Goal: Information Seeking & Learning: Learn about a topic

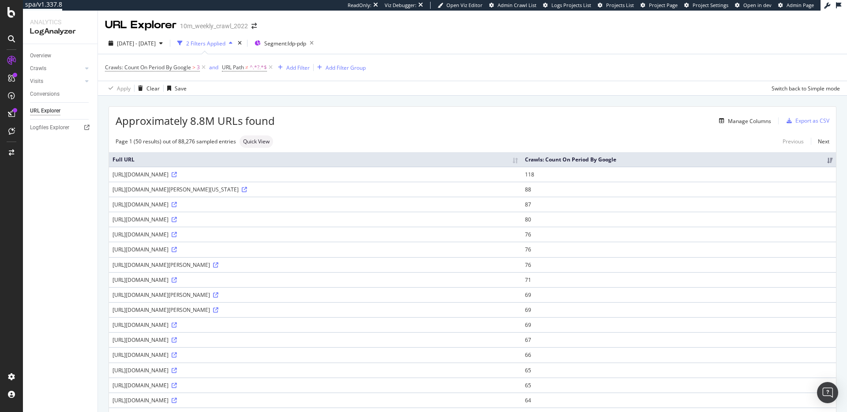
click at [438, 114] on div "Approximately 8.8M URLs found Manage Columns Export as CSV" at bounding box center [472, 118] width 727 height 22
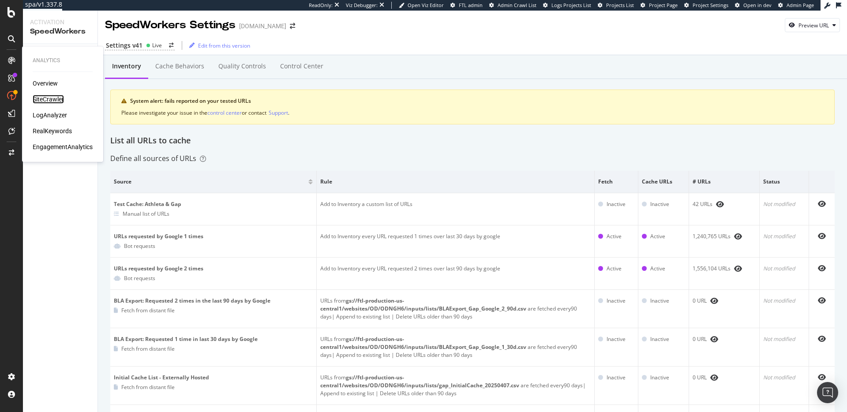
click at [45, 99] on div "SiteCrawler" at bounding box center [48, 99] width 31 height 9
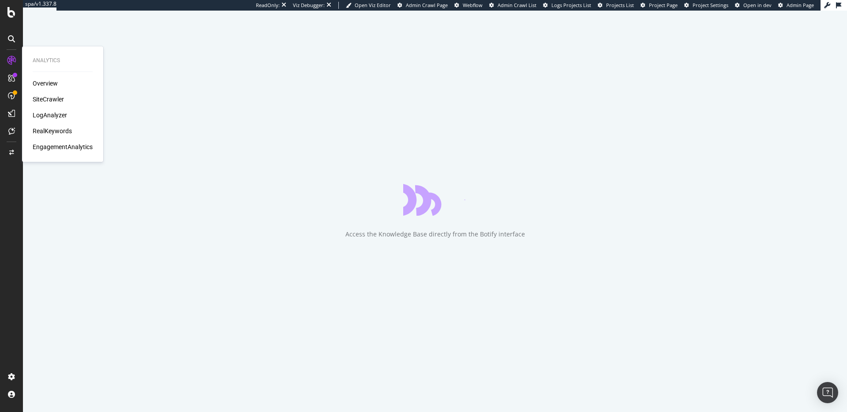
click at [52, 113] on div "LogAnalyzer" at bounding box center [50, 115] width 34 height 9
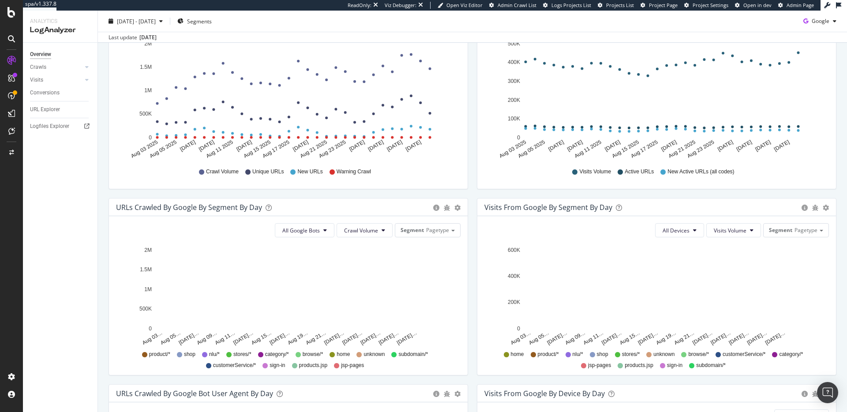
scroll to position [181, 0]
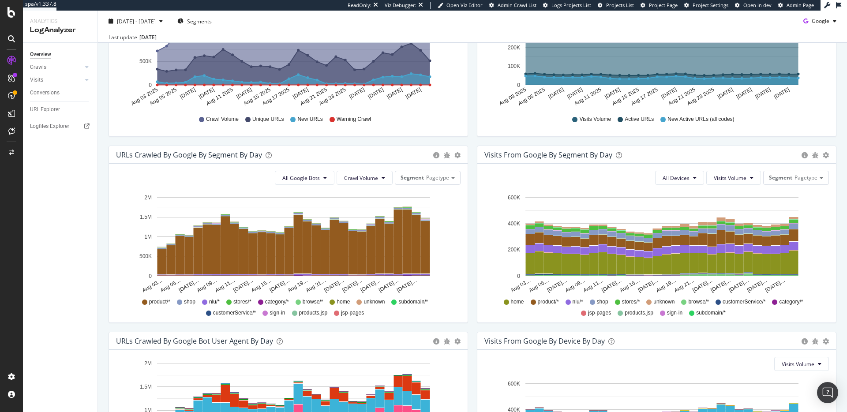
click at [472, 329] on div "Visits from Google By Segment By Day Timeline (by Value) Table All Devices Visi…" at bounding box center [656, 239] width 368 height 186
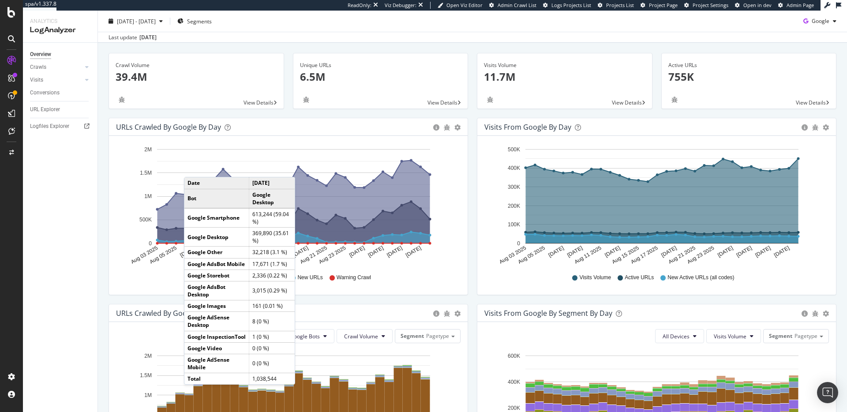
scroll to position [0, 0]
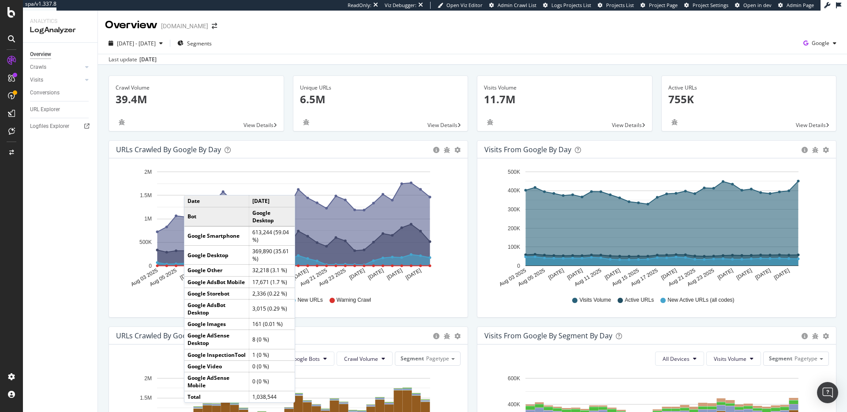
click at [355, 54] on div "Last update Sep. 02, 2025" at bounding box center [472, 59] width 749 height 11
drag, startPoint x: 455, startPoint y: 302, endPoint x: 462, endPoint y: 303, distance: 6.7
click at [455, 302] on div "Crawl Volume Unique URLs New URLs Warning Crawl" at bounding box center [288, 299] width 344 height 22
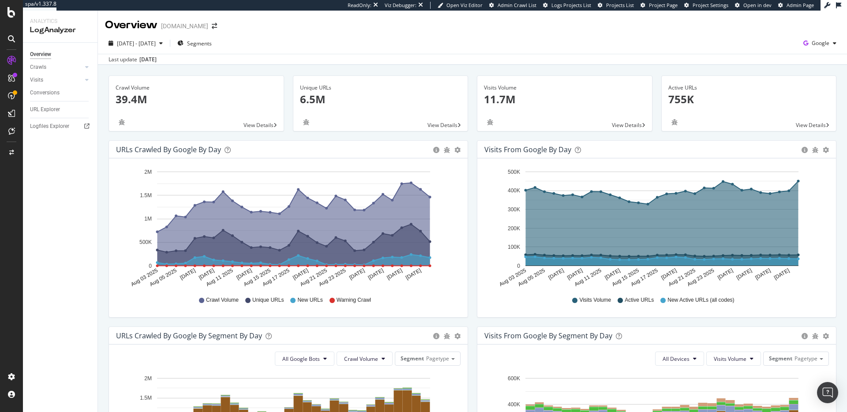
click at [815, 187] on icon "Aug 03 2025 Aug 05 2025 Aug 07 2025 Aug 09 2025 Aug 11 2025 Aug 13 2025 Aug 15 …" at bounding box center [654, 226] width 341 height 123
click at [466, 131] on div "Unique URLs 6.5M View Details" at bounding box center [380, 107] width 184 height 65
click at [40, 110] on div "URL Explorer" at bounding box center [45, 109] width 30 height 9
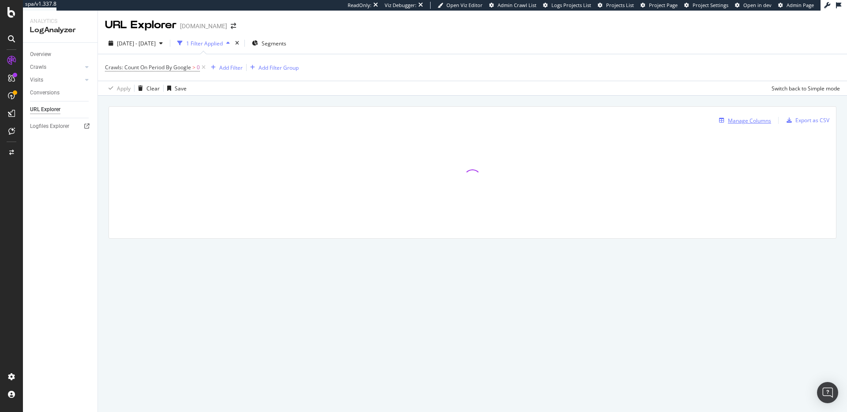
click at [744, 118] on div "Manage Columns" at bounding box center [749, 120] width 43 height 7
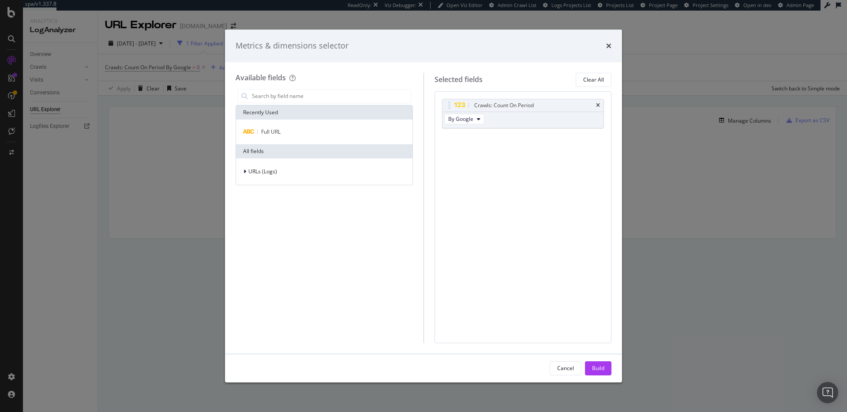
click at [612, 46] on div "Metrics & dimensions selector" at bounding box center [423, 46] width 397 height 33
click at [606, 45] on icon "times" at bounding box center [608, 45] width 5 height 7
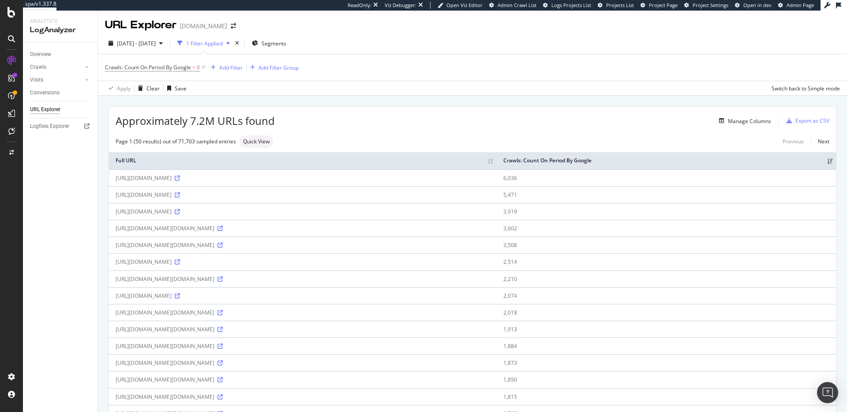
click at [478, 122] on div "Manage Columns" at bounding box center [523, 121] width 496 height 11
click at [45, 54] on div "Overview" at bounding box center [40, 54] width 21 height 9
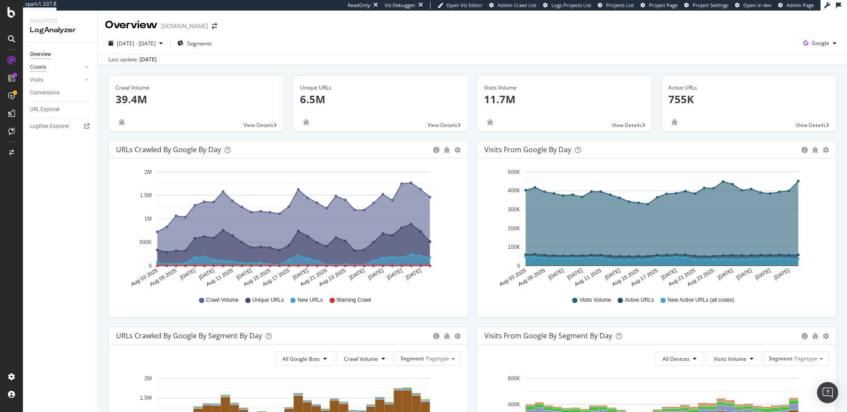
click at [41, 69] on div "Crawls" at bounding box center [38, 67] width 16 height 9
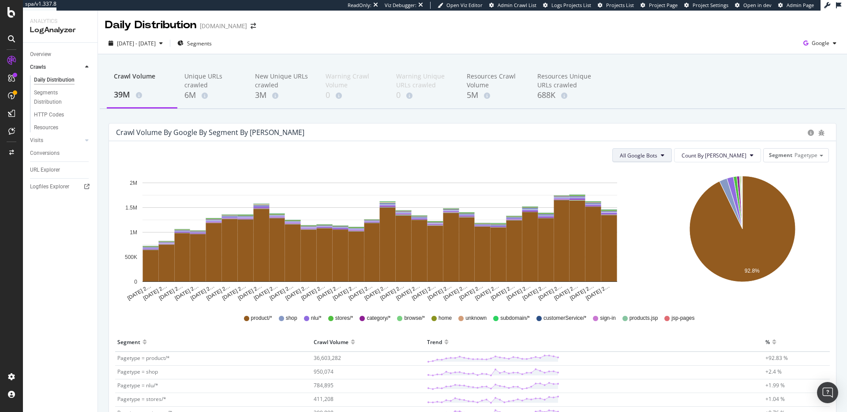
click at [657, 157] on span "All Google Bots" at bounding box center [638, 155] width 37 height 7
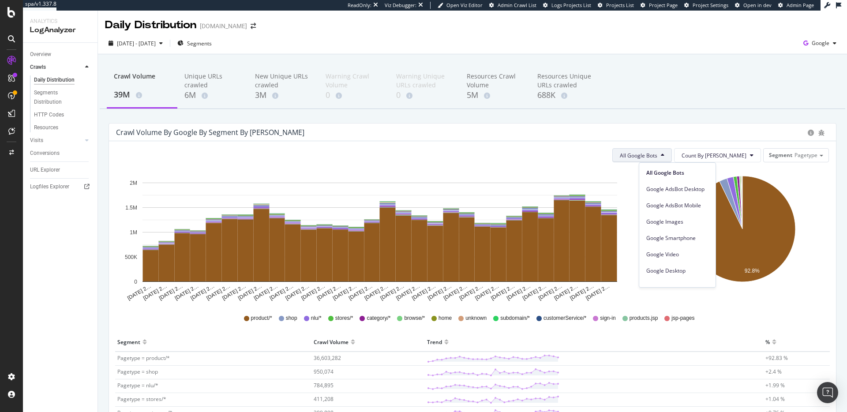
click at [676, 126] on div "Crawl Volume by google by Segment by Day" at bounding box center [472, 132] width 727 height 18
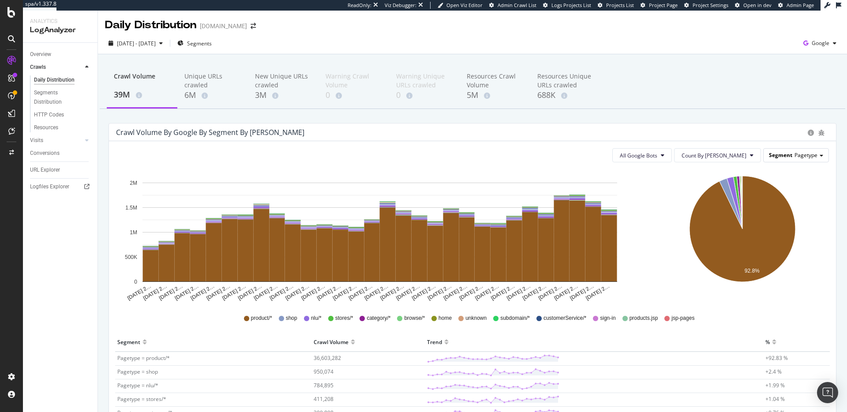
click at [806, 154] on span "Pagetype" at bounding box center [805, 154] width 23 height 7
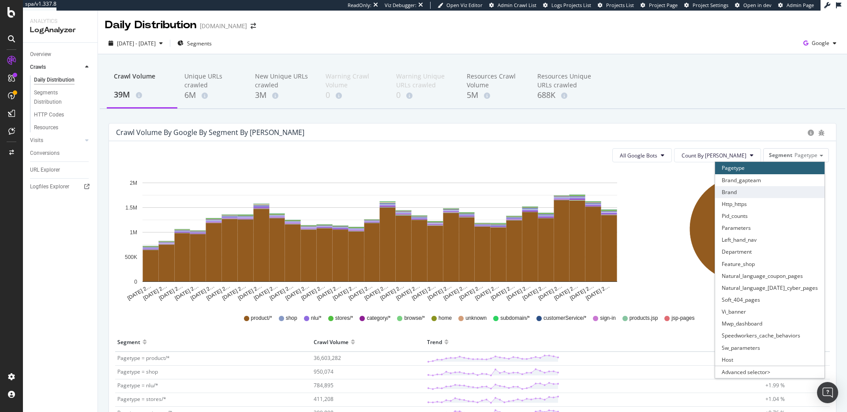
click at [763, 193] on div "Brand" at bounding box center [769, 192] width 109 height 12
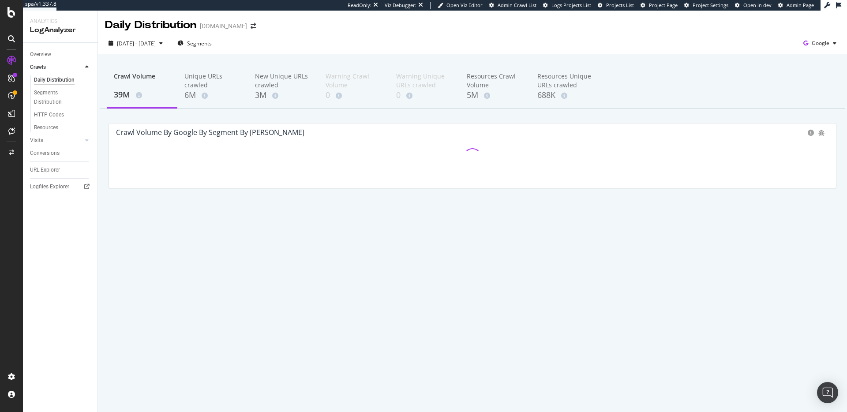
click at [583, 114] on div "Crawl Volume 39M Unique URLs crawled 6M New Unique URLs crawled 3M Warning Craw…" at bounding box center [472, 141] width 749 height 174
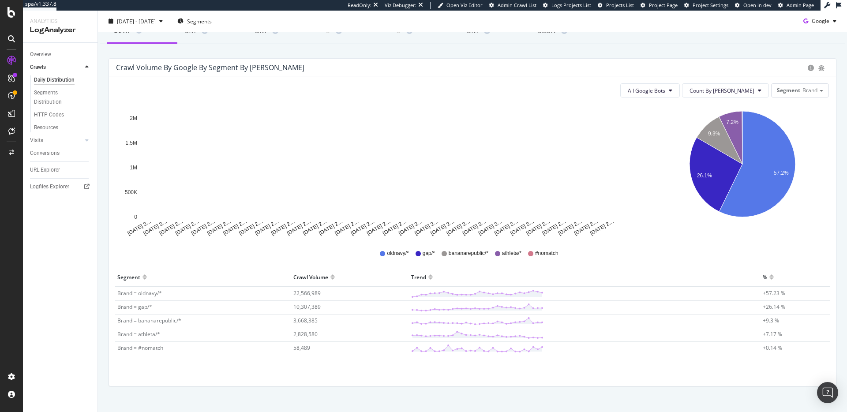
scroll to position [79, 0]
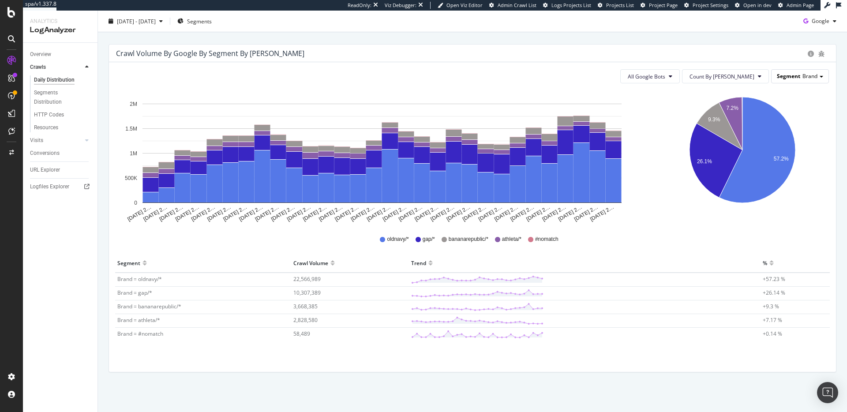
click at [819, 76] on span at bounding box center [821, 77] width 4 height 2
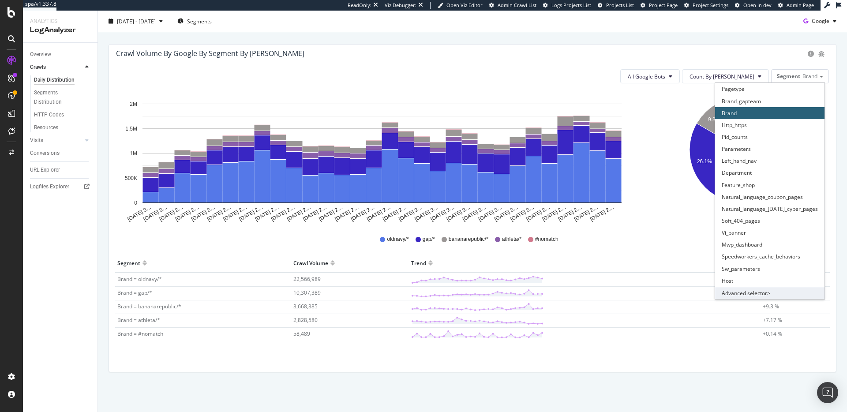
click at [748, 292] on div "Advanced selector >" at bounding box center [769, 293] width 109 height 12
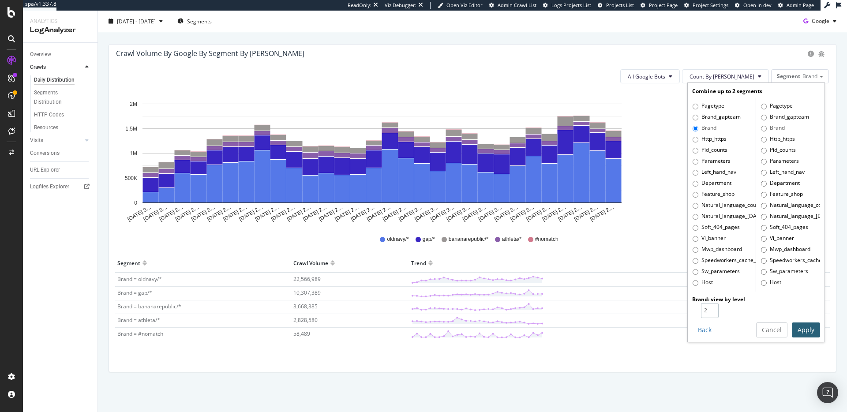
type input "2"
click at [705, 310] on input "2" at bounding box center [710, 310] width 18 height 15
click at [804, 330] on button "Apply" at bounding box center [806, 329] width 28 height 15
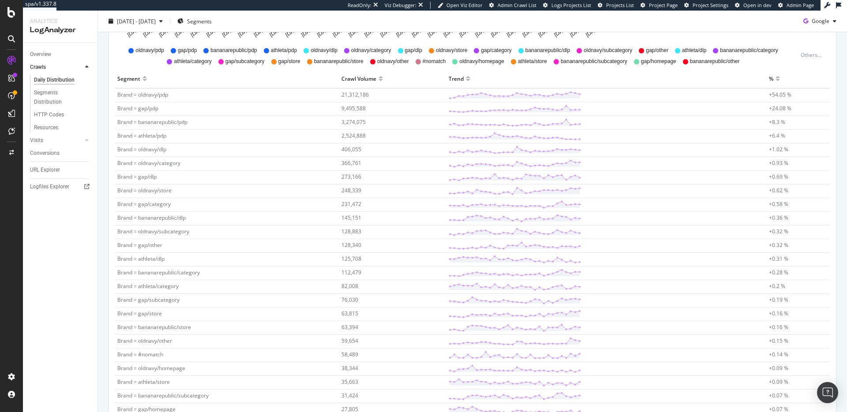
scroll to position [276, 0]
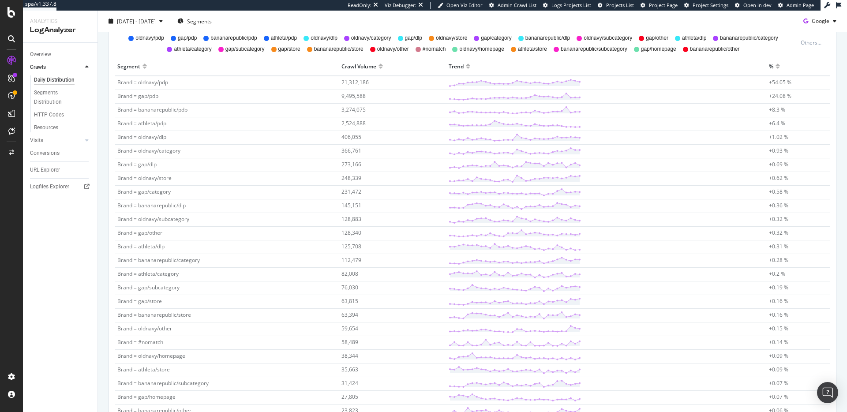
click at [836, 178] on div "Crawl Volume 39M Unique URLs crawled 6M New Unique URLs crawled 3M Warning Craw…" at bounding box center [472, 188] width 749 height 819
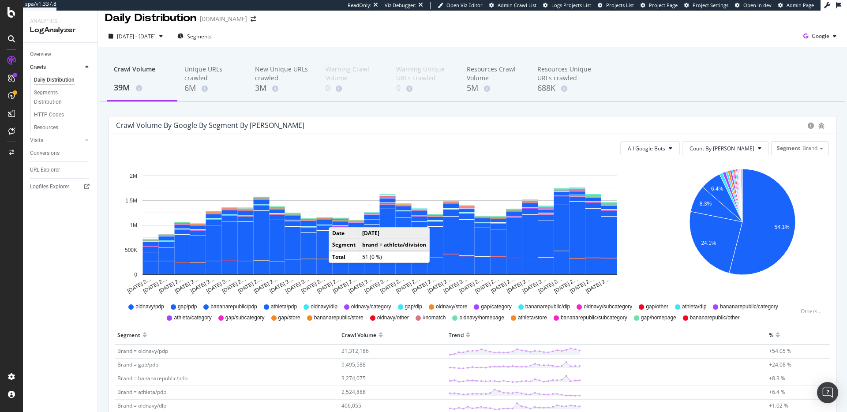
scroll to position [0, 0]
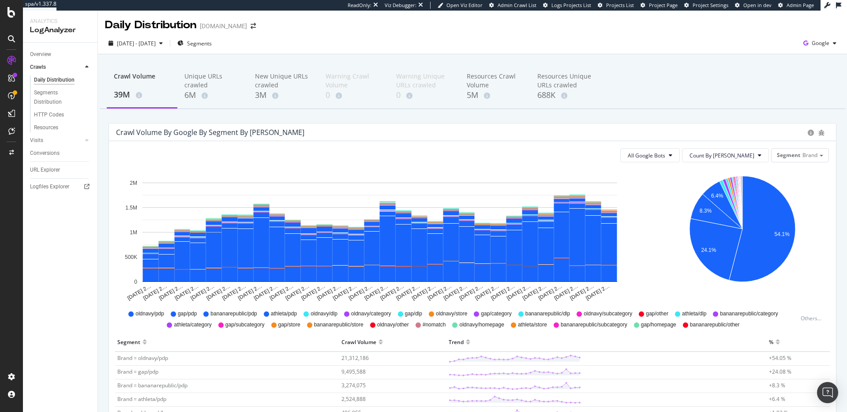
click at [818, 133] on icon "bug" at bounding box center [821, 133] width 6 height 6
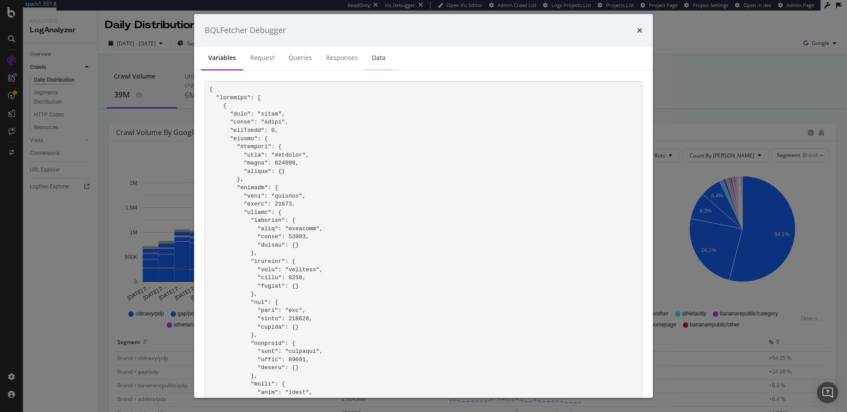
click at [378, 58] on div "Data" at bounding box center [379, 57] width 14 height 9
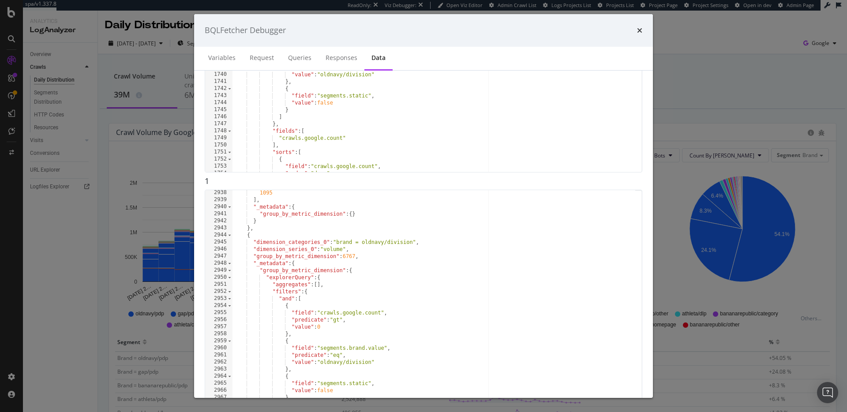
scroll to position [12187, 0]
click at [826, 198] on div "BQLFetcher Debugger Variables Request Queries Responses Data 0 1728 1729 1730 1…" at bounding box center [423, 206] width 847 height 412
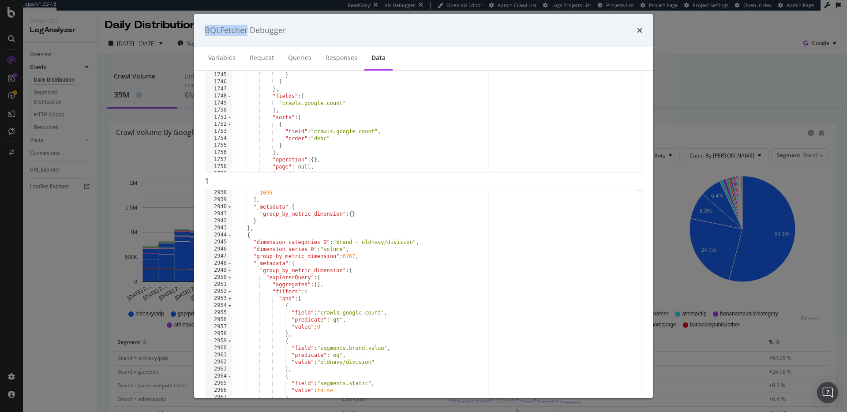
click at [826, 198] on div "BQLFetcher Debugger Variables Request Queries Responses Data 0 1728 1729 1730 1…" at bounding box center [423, 206] width 847 height 412
click at [642, 32] on icon "times" at bounding box center [639, 30] width 5 height 7
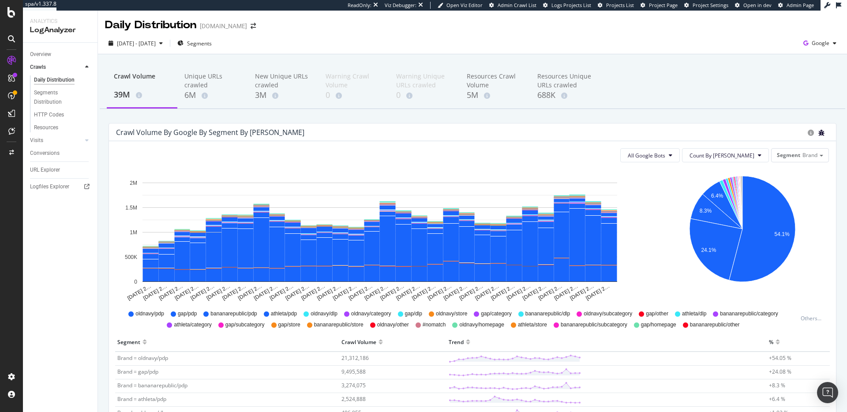
click at [818, 130] on icon "bug" at bounding box center [821, 133] width 6 height 6
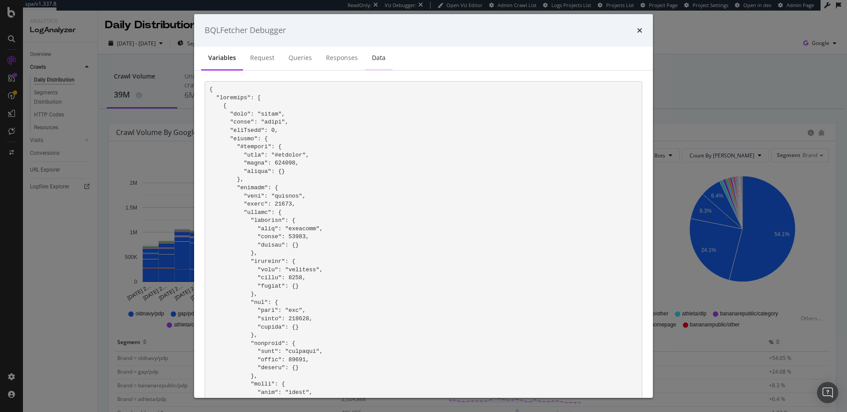
click at [379, 56] on div "Data" at bounding box center [379, 57] width 14 height 9
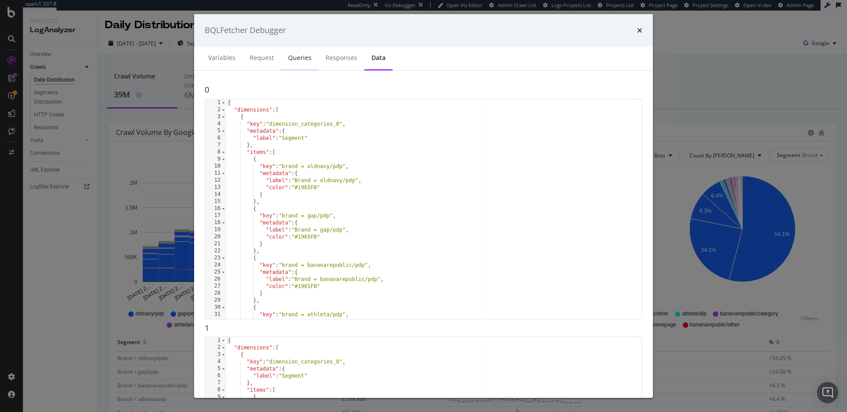
click at [299, 55] on div "Queries" at bounding box center [299, 57] width 23 height 9
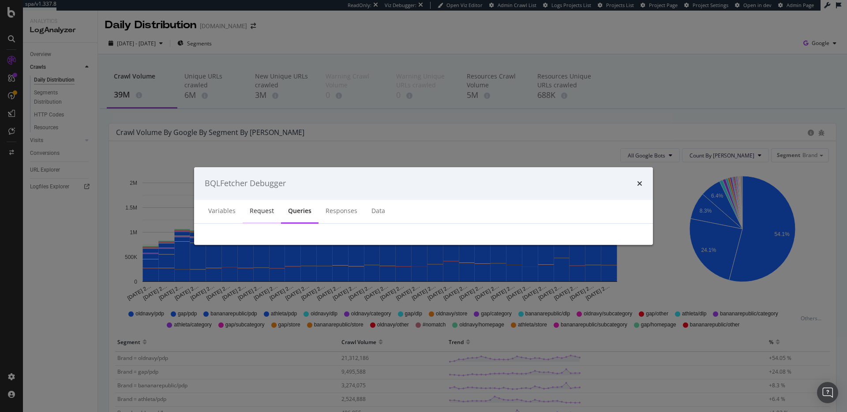
click at [263, 207] on div "Request" at bounding box center [262, 210] width 24 height 9
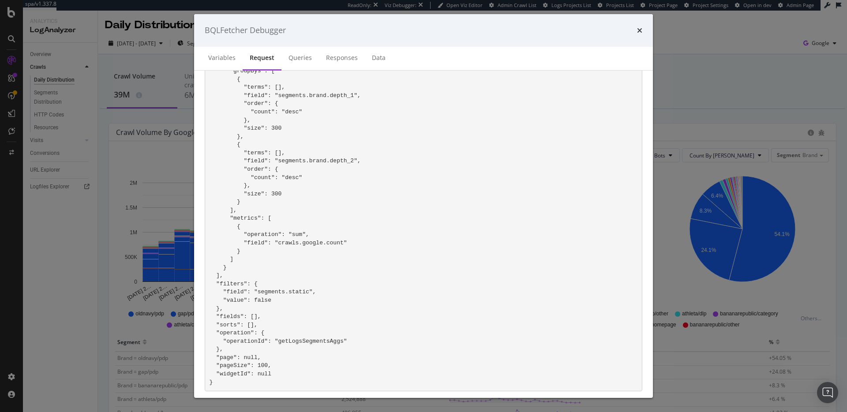
scroll to position [456, 0]
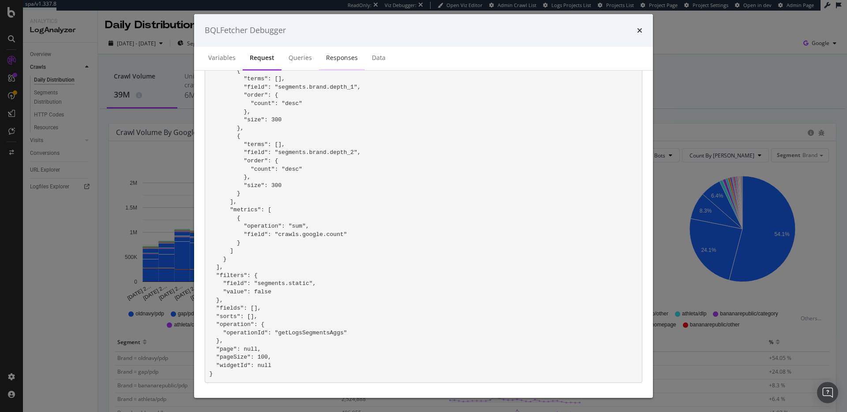
click at [341, 64] on div "Responses" at bounding box center [342, 58] width 46 height 24
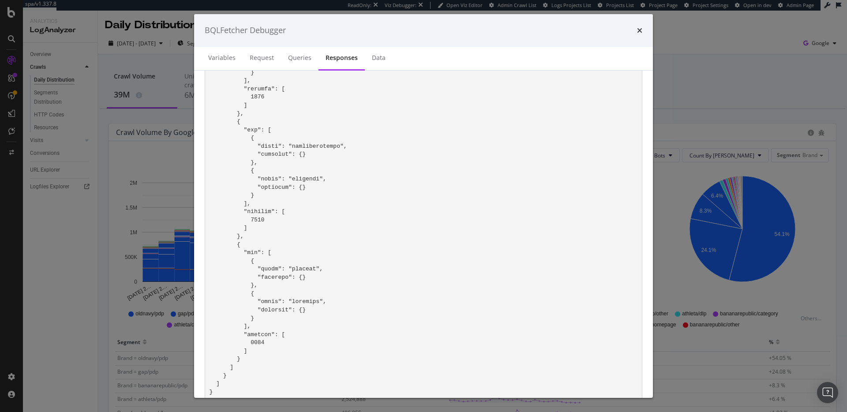
scroll to position [16378, 0]
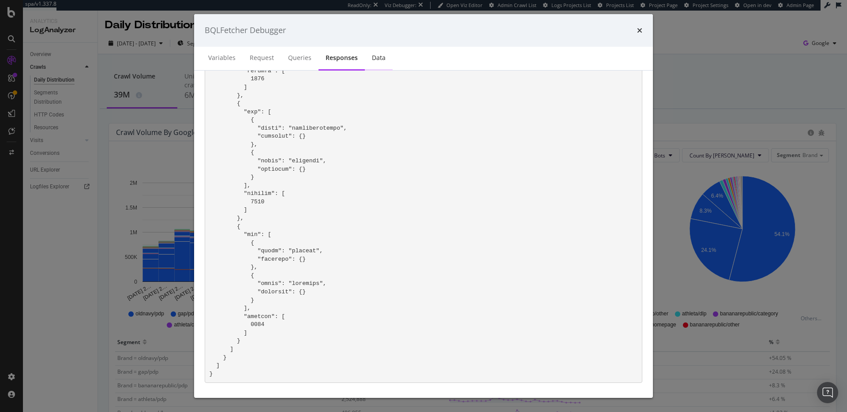
click at [379, 62] on div "Data" at bounding box center [379, 58] width 28 height 24
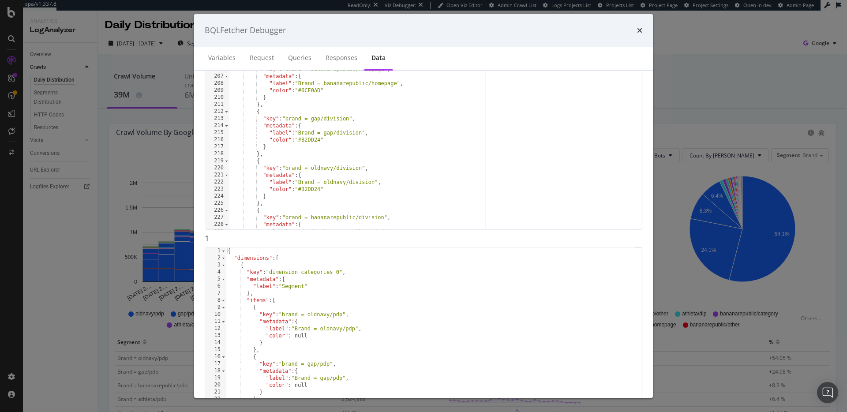
scroll to position [171, 0]
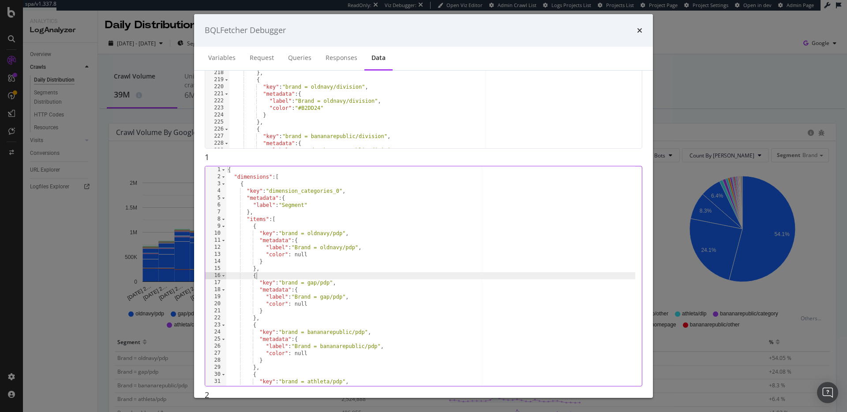
click at [420, 273] on div "{ "dimensions" : [ { "key" : "dimension_categories_0" , "metadata" : { "label" …" at bounding box center [430, 283] width 409 height 234
type textarea ""metadata": {} }"
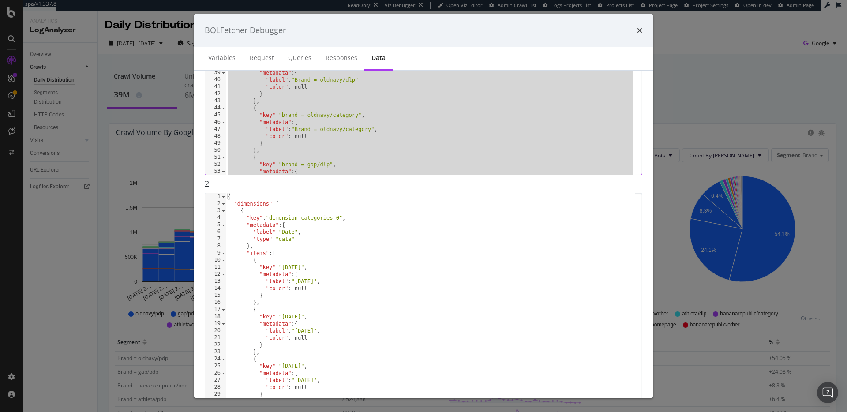
scroll to position [134, 0]
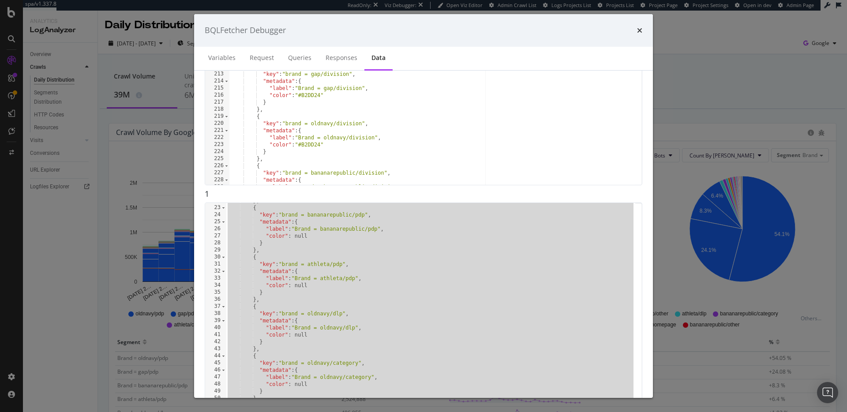
click at [105, 187] on div "BQLFetcher Debugger Variables Request Queries Responses Data 0 198 199 200 201 …" at bounding box center [423, 206] width 847 height 412
click at [109, 231] on div "BQLFetcher Debugger Variables Request Queries Responses Data 0 198 199 200 201 …" at bounding box center [423, 206] width 847 height 412
click at [635, 33] on div "BQLFetcher Debugger" at bounding box center [423, 30] width 437 height 11
click at [638, 31] on icon "times" at bounding box center [639, 30] width 5 height 7
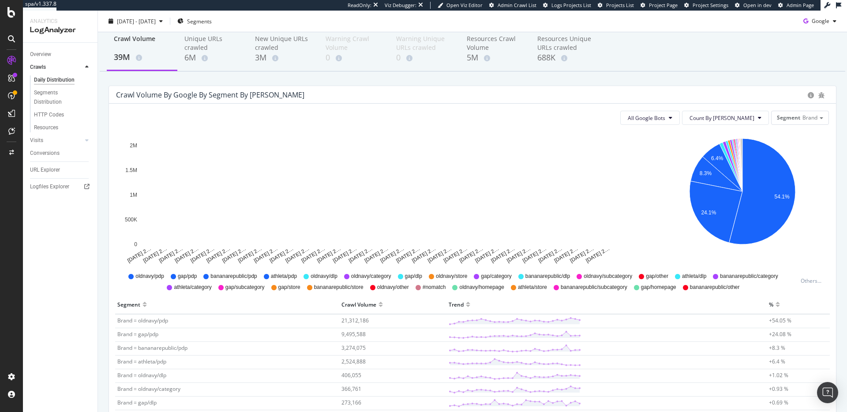
scroll to position [0, 0]
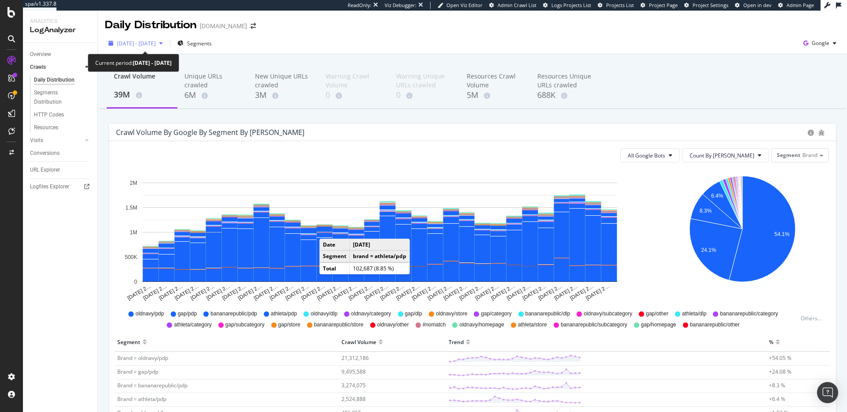
click at [156, 41] on span "[DATE] - [DATE]" at bounding box center [136, 43] width 39 height 7
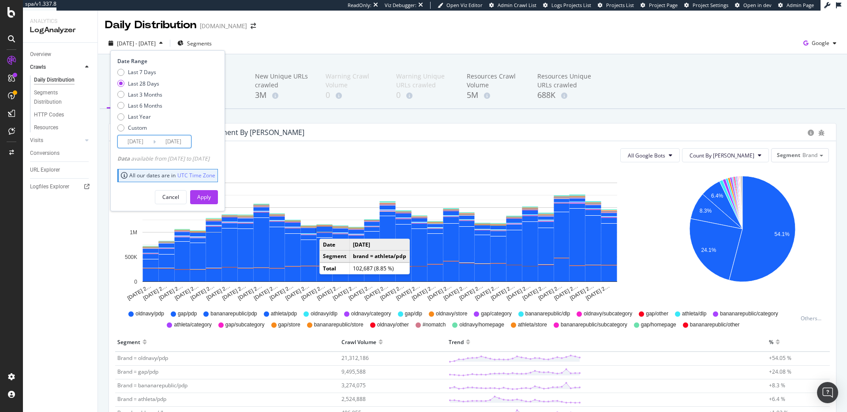
click at [140, 140] on input "[DATE]" at bounding box center [135, 141] width 35 height 12
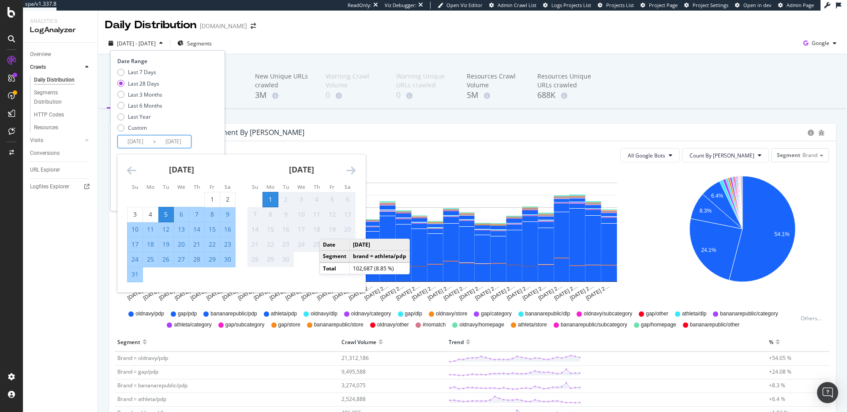
click at [133, 171] on icon "Move backward to switch to the previous month." at bounding box center [131, 170] width 9 height 11
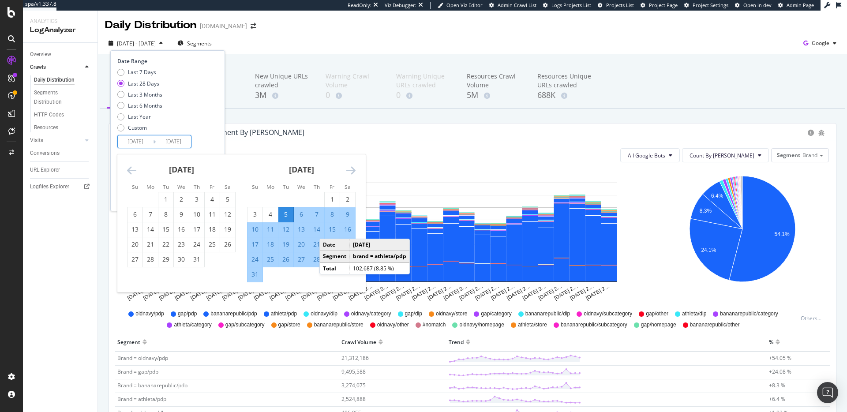
click at [132, 170] on icon "Move backward to switch to the previous month." at bounding box center [131, 170] width 9 height 11
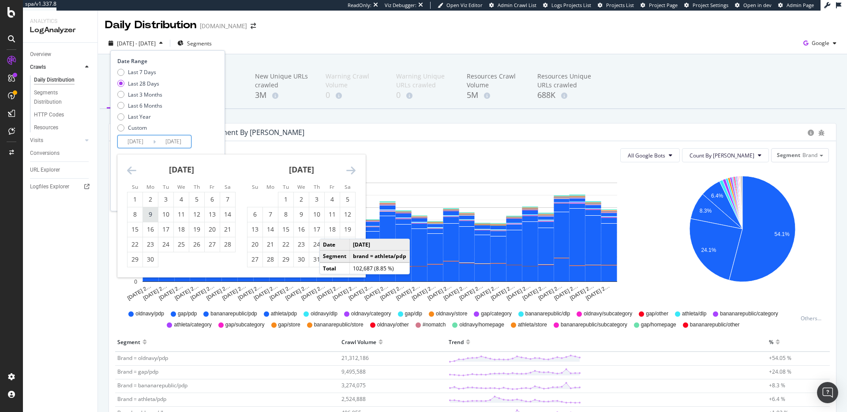
click at [148, 215] on div "9" at bounding box center [150, 214] width 15 height 9
type input "2025/06/09"
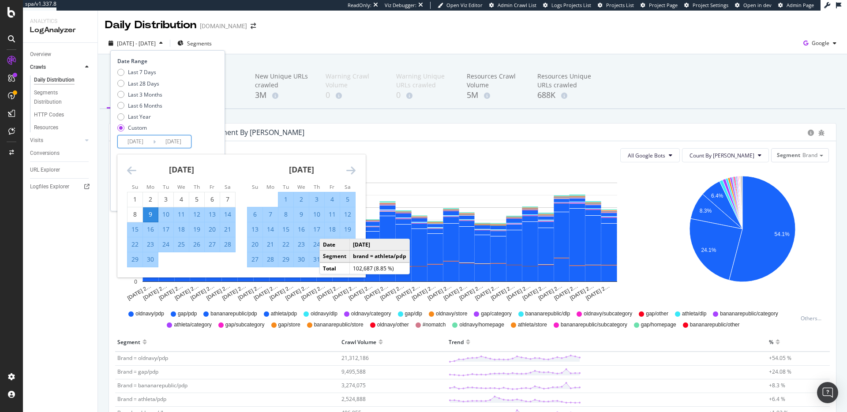
click at [213, 135] on div "Date Range Last 7 Days Last 28 Days Last 3 Months Last 6 Months Last Year Custo…" at bounding box center [166, 102] width 98 height 91
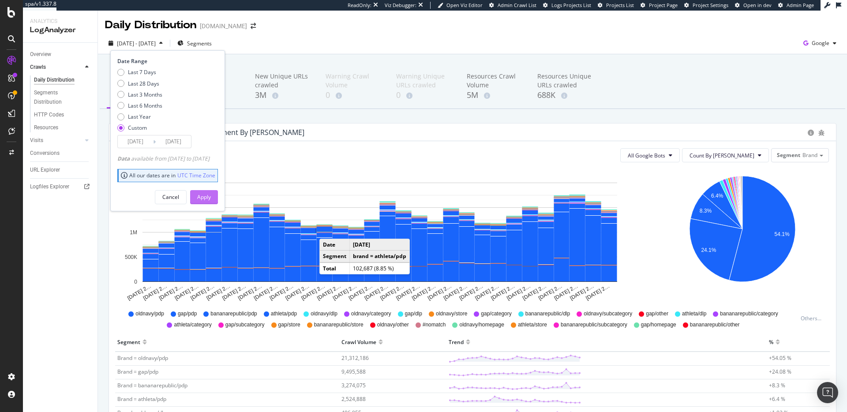
click at [211, 199] on div "Apply" at bounding box center [204, 196] width 14 height 7
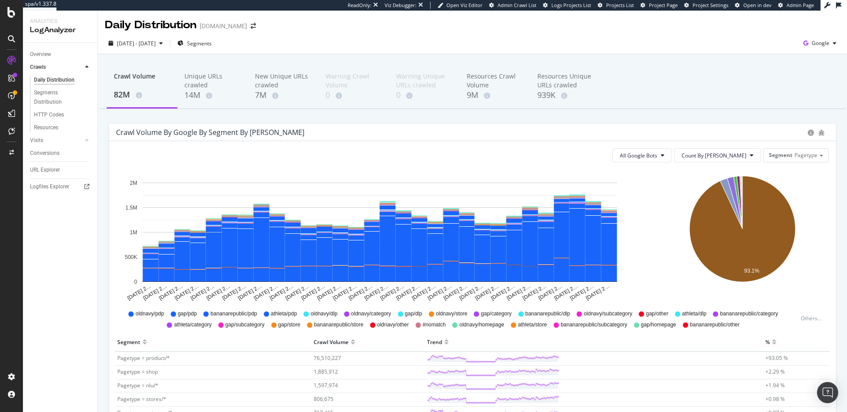
click at [318, 118] on div "Crawl Volume 82M Unique URLs crawled 14M New Unique URLs crawled 7M Warning Cra…" at bounding box center [472, 327] width 749 height 546
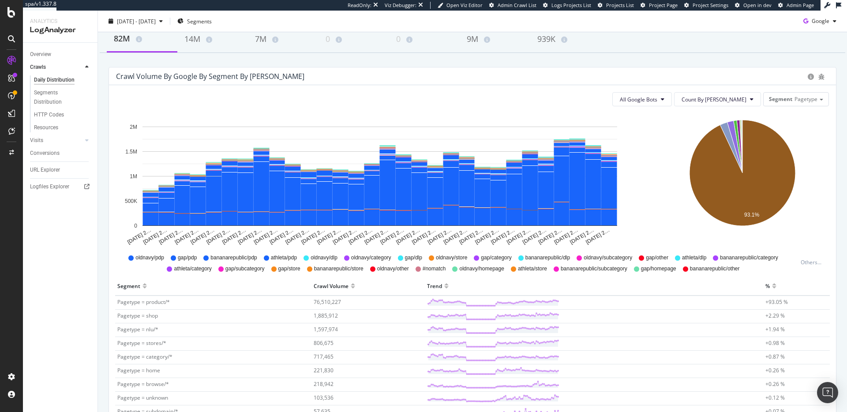
scroll to position [56, 0]
click at [818, 76] on icon "bug" at bounding box center [821, 77] width 6 height 6
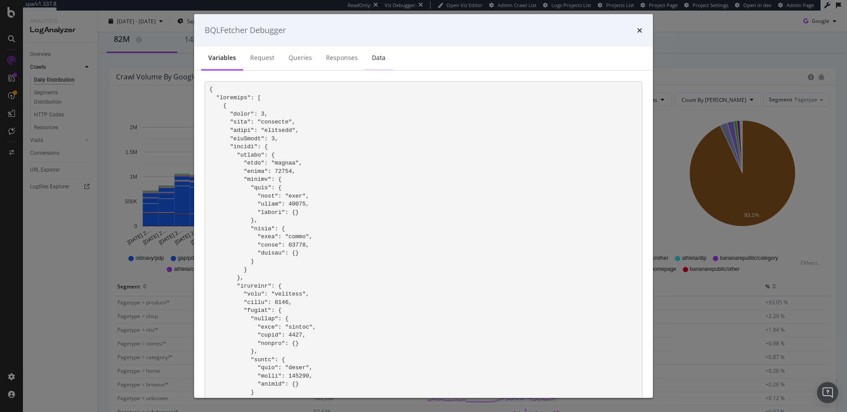
click at [376, 56] on div "Data" at bounding box center [379, 57] width 14 height 9
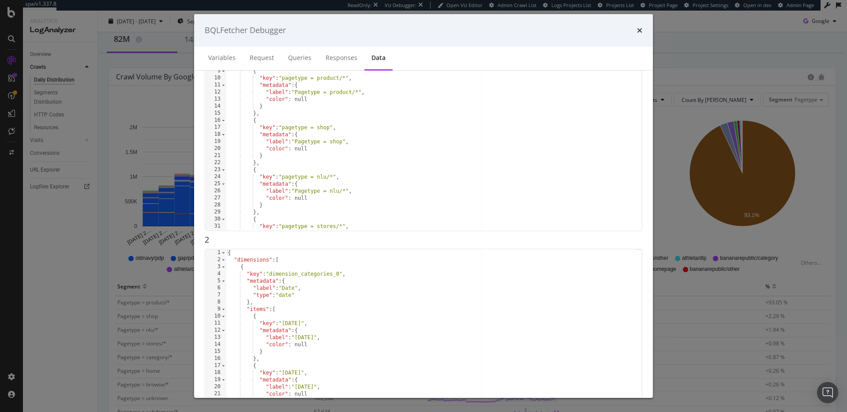
scroll to position [408, 0]
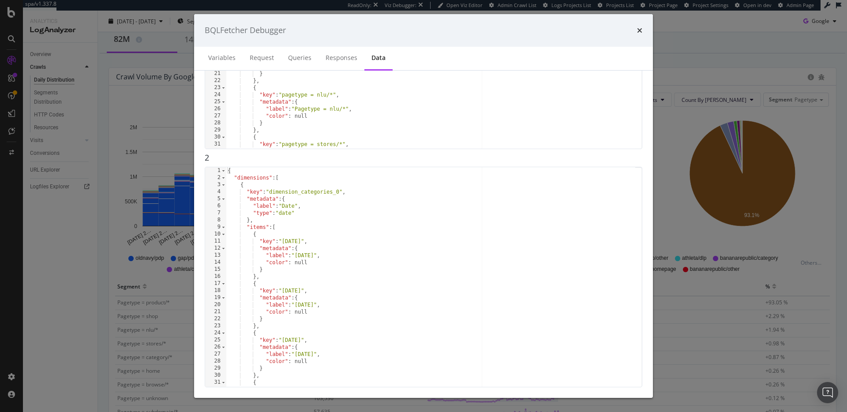
type textarea ""metadata": {} }"
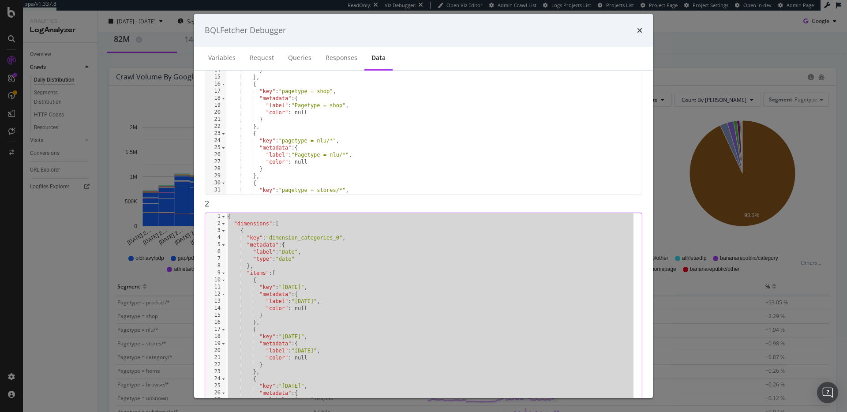
scroll to position [236, 0]
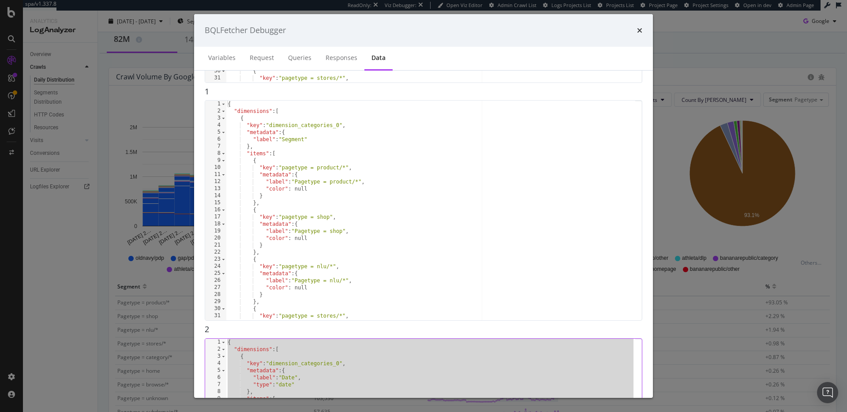
type textarea ""metadata": {} }"
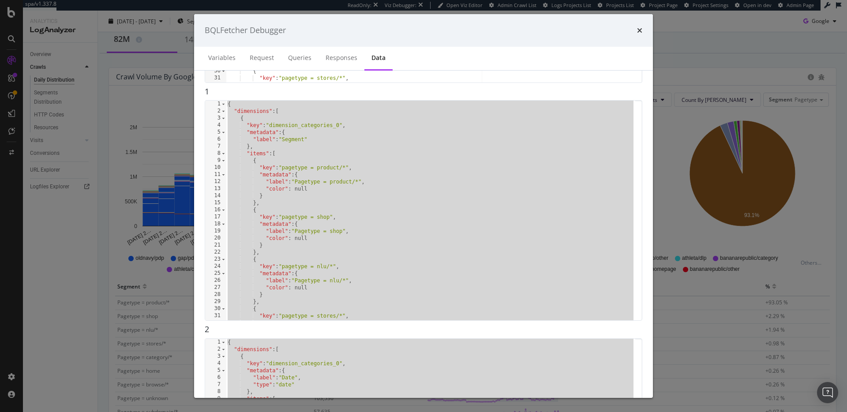
drag, startPoint x: 718, startPoint y: 224, endPoint x: 709, endPoint y: 232, distance: 12.2
click at [717, 224] on div "BQLFetcher Debugger Variables Request Queries Responses Data 0 1 2 3 4 5 6 7 8 …" at bounding box center [423, 206] width 847 height 412
click at [695, 238] on div "BQLFetcher Debugger Variables Request Queries Responses Data 0 1 2 3 4 5 6 7 8 …" at bounding box center [423, 206] width 847 height 412
click at [640, 30] on icon "times" at bounding box center [639, 30] width 5 height 7
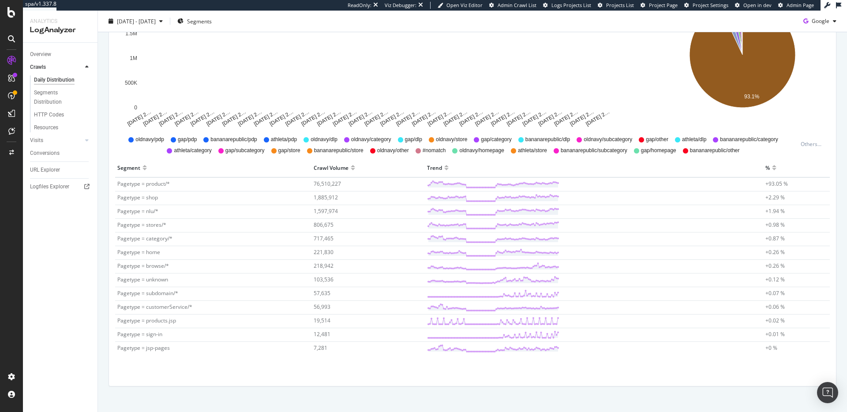
scroll to position [0, 0]
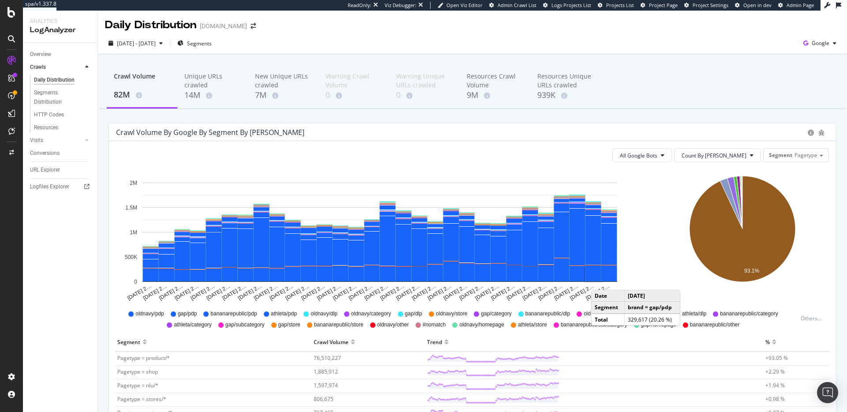
click at [736, 128] on div "Crawl Volume by google by Segment by Day" at bounding box center [459, 132] width 687 height 9
drag, startPoint x: 831, startPoint y: 202, endPoint x: 815, endPoint y: 180, distance: 26.8
click at [831, 202] on div "Crawl Volume by google by Segment by Day All Google Bots Count By Day Segment P…" at bounding box center [472, 346] width 736 height 446
click at [819, 153] on div "Segment Pagetype" at bounding box center [795, 155] width 65 height 13
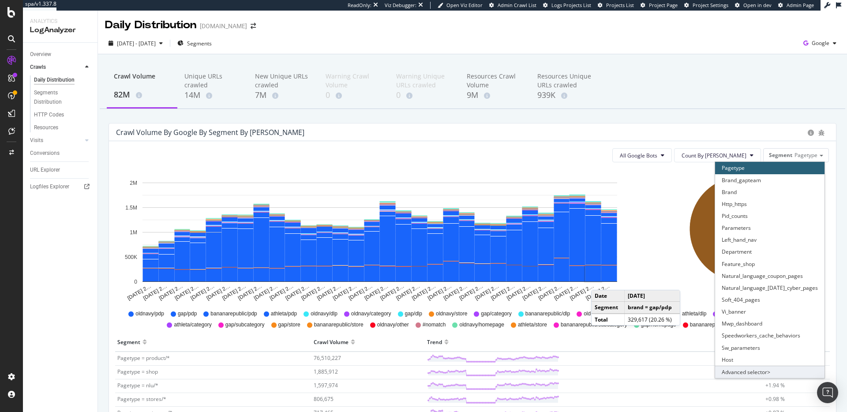
click at [749, 370] on div "Advanced selector >" at bounding box center [769, 372] width 109 height 12
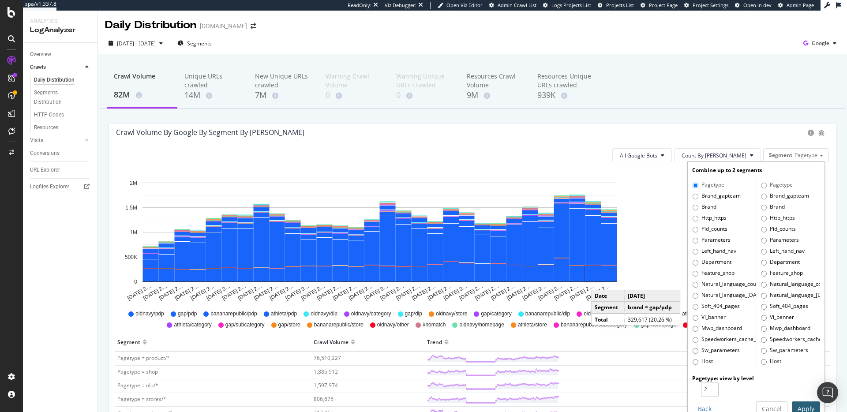
type input "2"
click at [704, 386] on input "2" at bounding box center [710, 389] width 18 height 15
click at [795, 404] on button "Apply" at bounding box center [806, 408] width 28 height 15
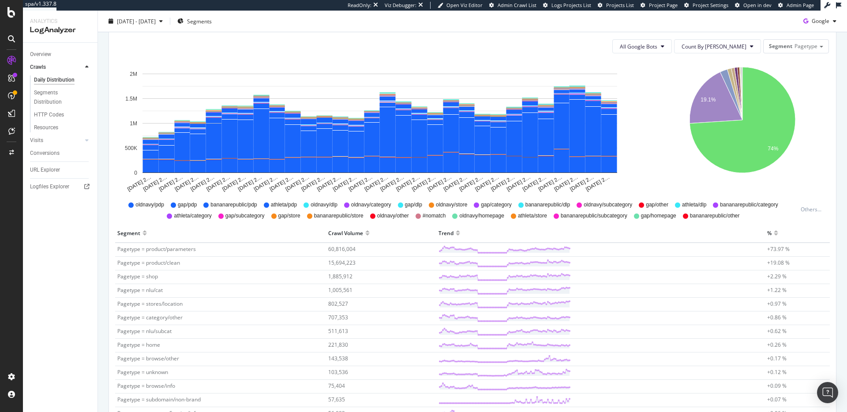
scroll to position [71, 0]
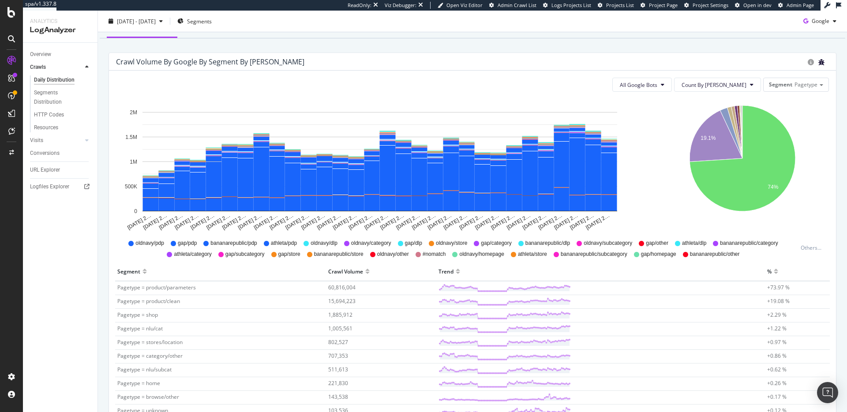
click at [818, 62] on icon "bug" at bounding box center [821, 62] width 6 height 6
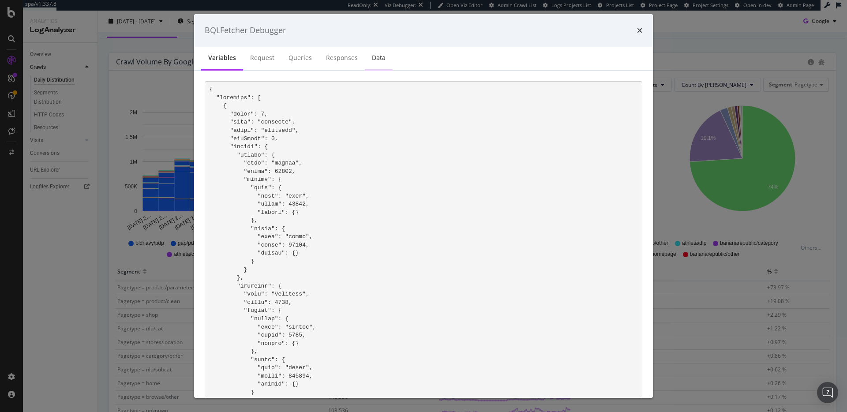
click at [374, 58] on div "Data" at bounding box center [379, 57] width 14 height 9
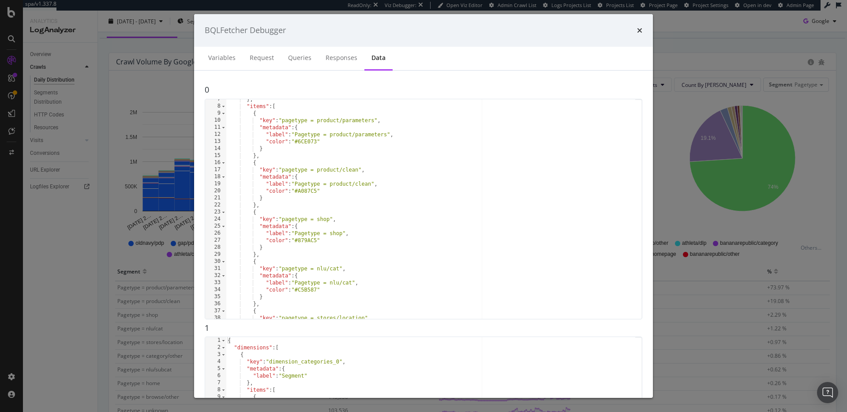
scroll to position [46, 0]
click at [319, 329] on div "{ "dimensions" : [ { "key" : "dimension_categories_0" , "metadata" : { "label" …" at bounding box center [430, 213] width 409 height 234
type textarea ""metadata": {} }"
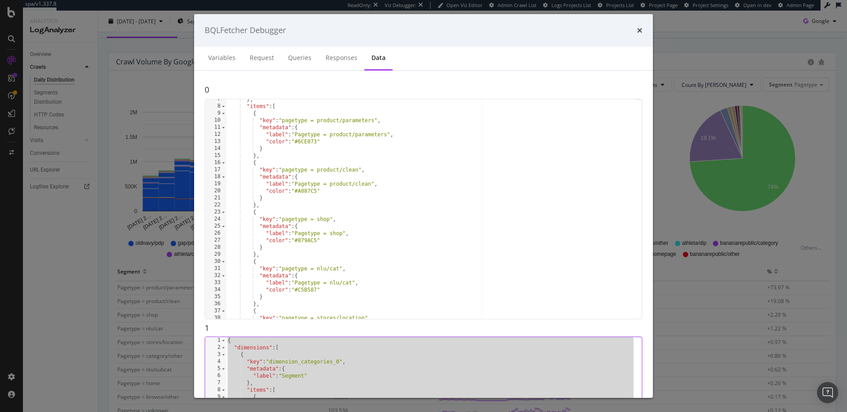
click at [722, 120] on div "BQLFetcher Debugger Variables Request Queries Responses Data 0 7 8 9 10 11 12 1…" at bounding box center [423, 206] width 847 height 412
click at [838, 166] on div "BQLFetcher Debugger Variables Request Queries Responses Data 0 7 8 9 10 11 12 1…" at bounding box center [423, 206] width 847 height 412
click at [637, 31] on icon "times" at bounding box center [639, 30] width 5 height 7
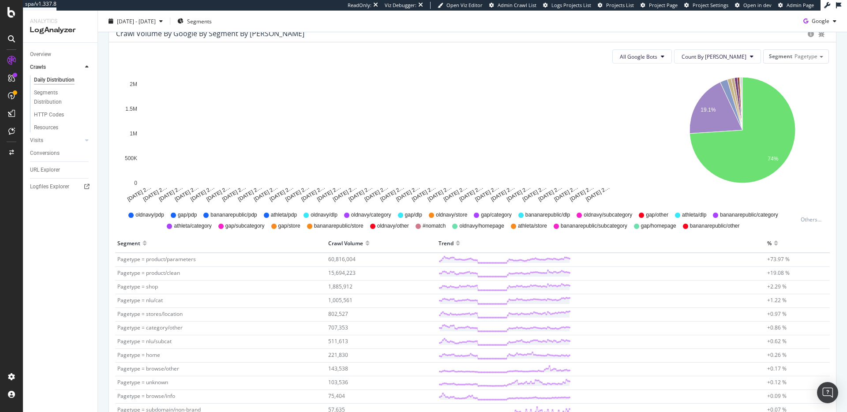
scroll to position [0, 0]
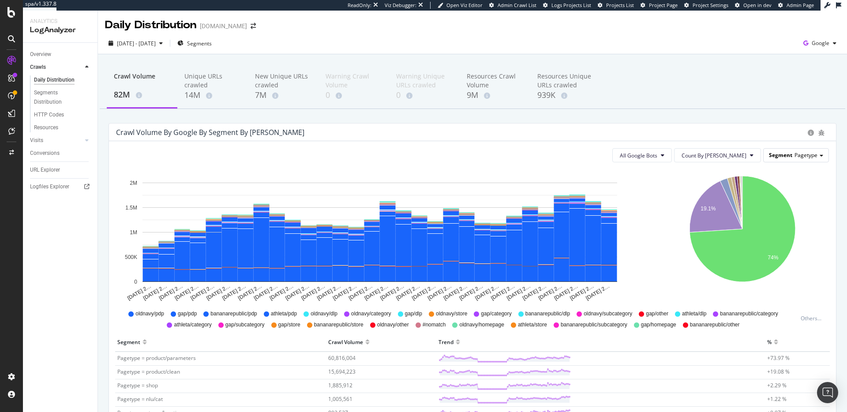
click at [800, 154] on span "Pagetype" at bounding box center [805, 154] width 23 height 7
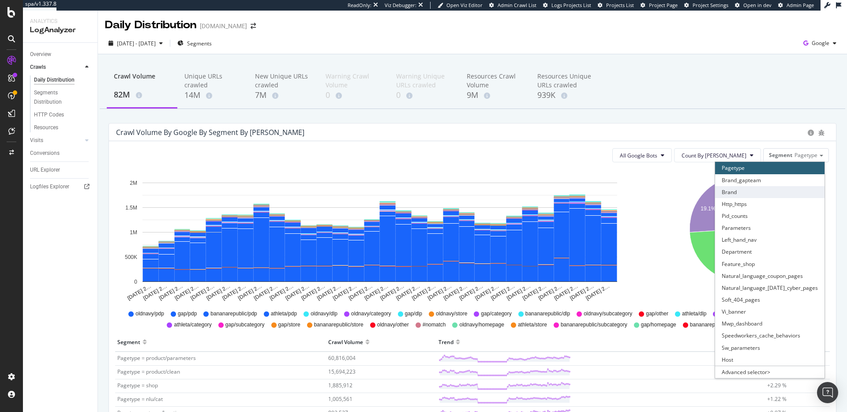
click at [765, 191] on div "Brand" at bounding box center [769, 192] width 109 height 12
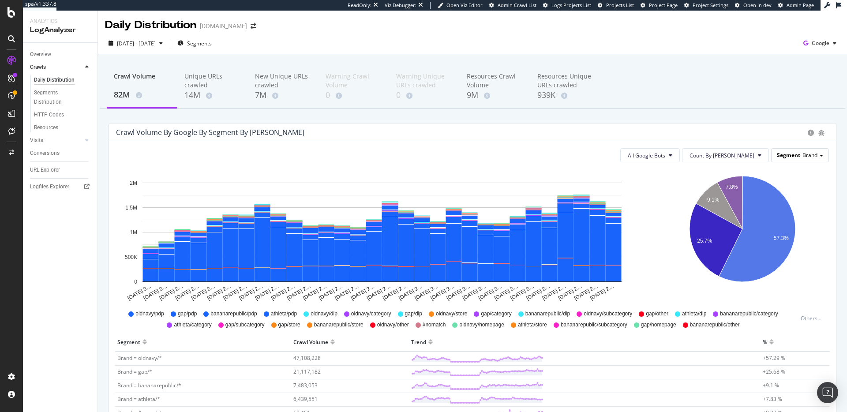
click at [814, 157] on div "Segment Brand" at bounding box center [799, 155] width 57 height 13
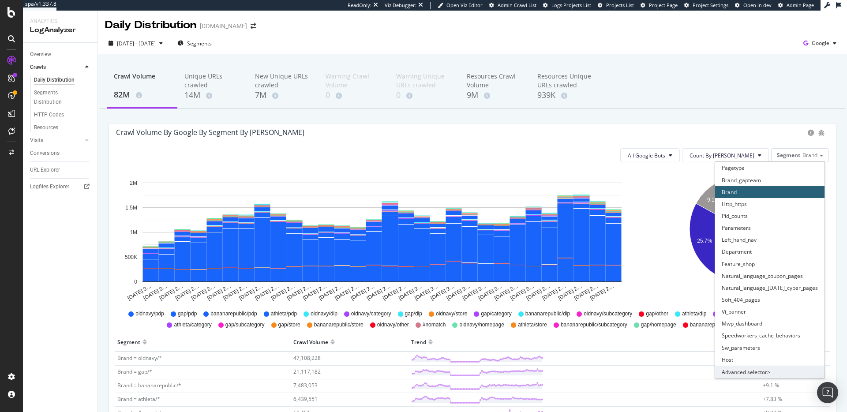
click at [763, 371] on div "Advanced selector >" at bounding box center [769, 372] width 109 height 12
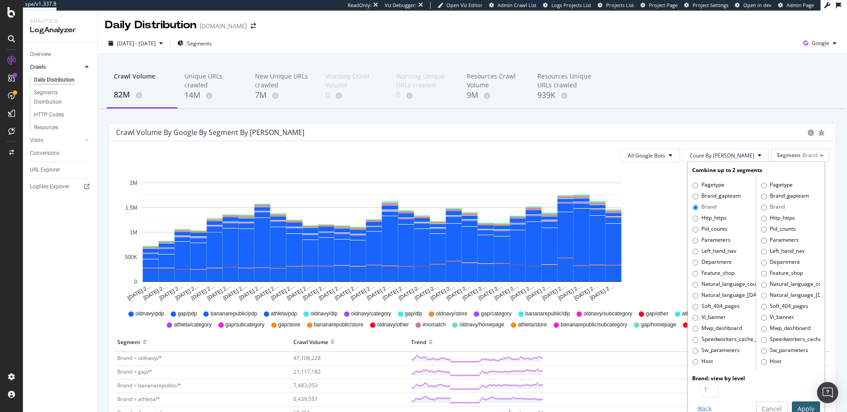
scroll to position [16, 0]
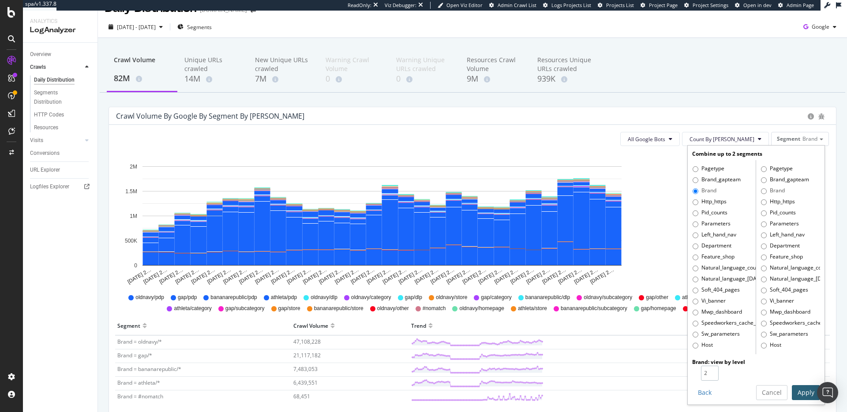
type input "2"
click at [706, 370] on input "2" at bounding box center [710, 373] width 18 height 15
click at [802, 390] on button "Apply" at bounding box center [806, 392] width 28 height 15
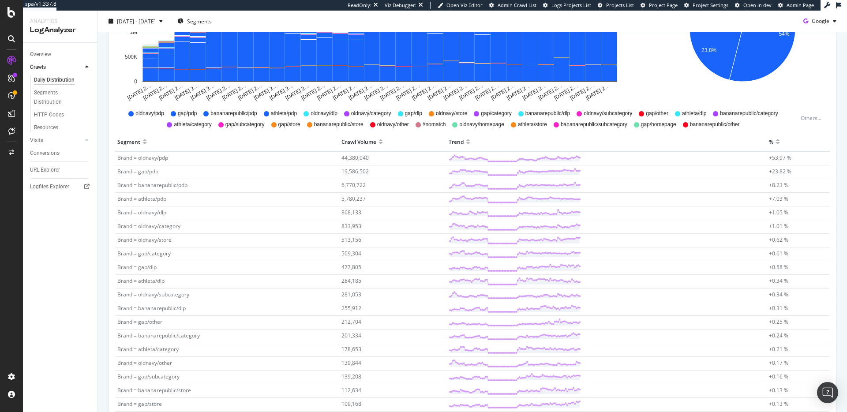
scroll to position [23, 0]
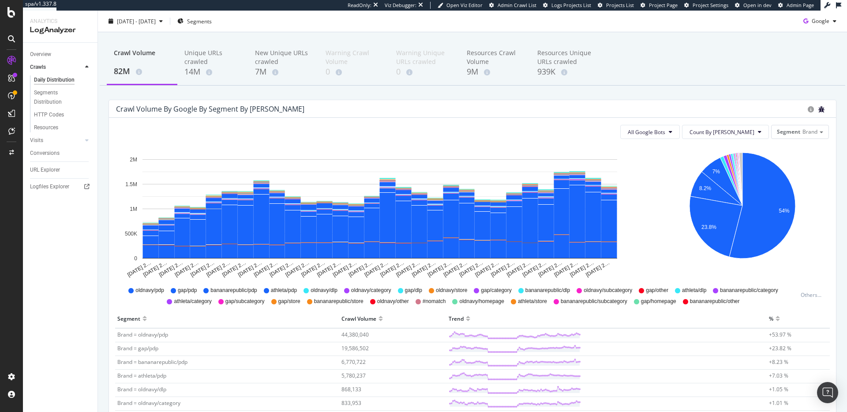
click at [818, 107] on icon "bug" at bounding box center [821, 109] width 6 height 6
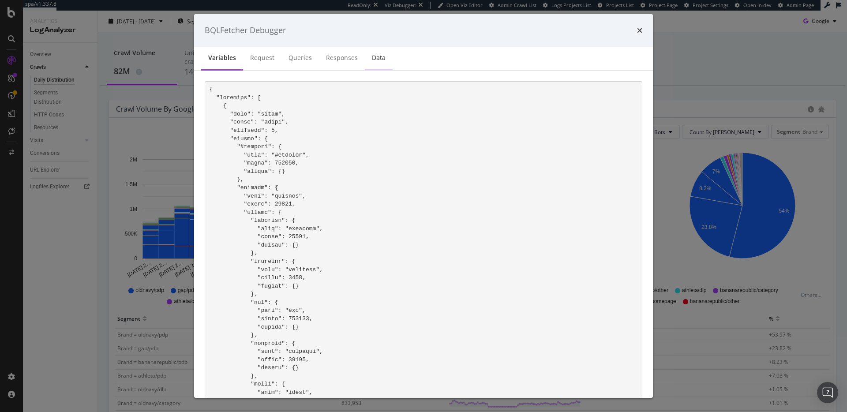
click at [378, 61] on div "Data" at bounding box center [379, 57] width 14 height 9
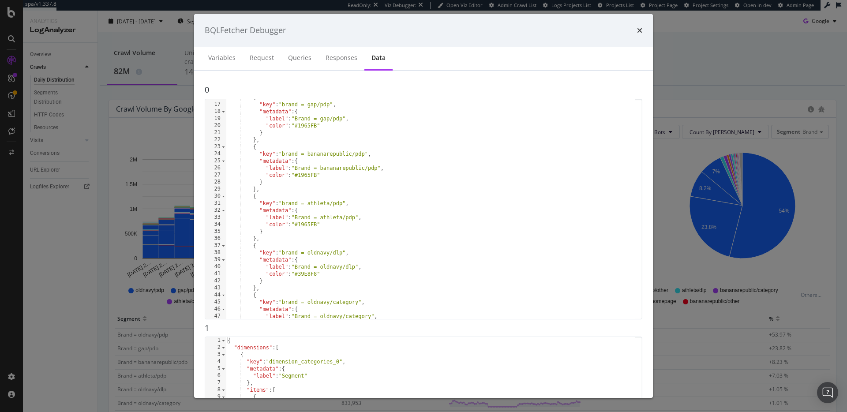
scroll to position [111, 0]
type textarea ""metadata": {} }"
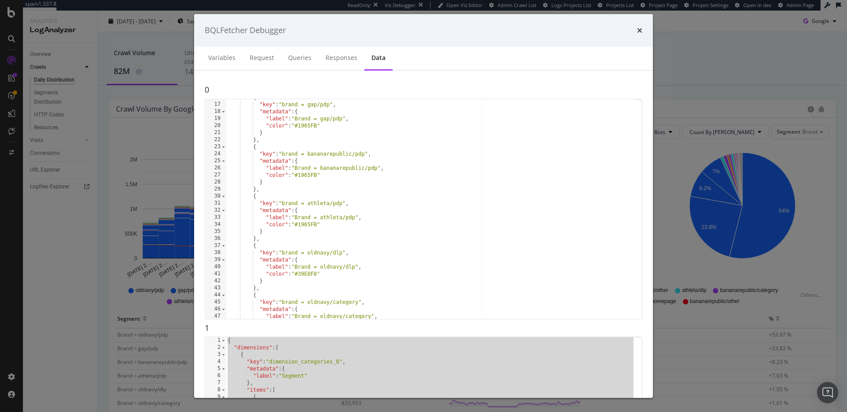
click at [96, 293] on div "BQLFetcher Debugger Variables Request Queries Responses Data 0 16 17 18 19 20 2…" at bounding box center [423, 206] width 847 height 412
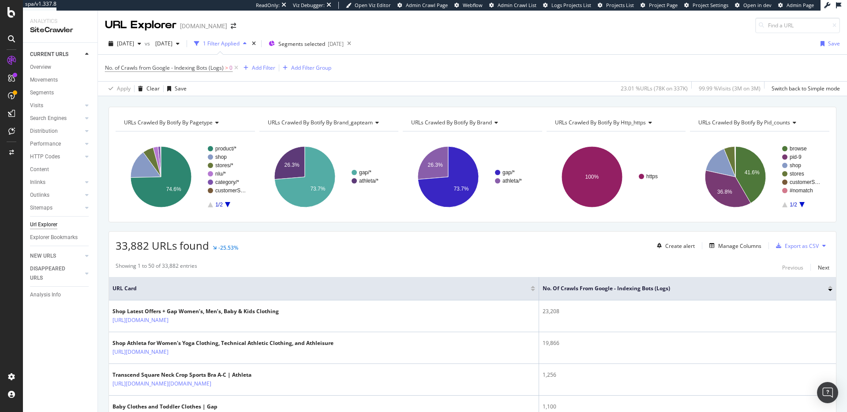
click at [238, 68] on icon at bounding box center [235, 68] width 7 height 9
click at [280, 245] on div "33,882 URLs found -25.53% Create alert Manage Columns Export as CSV" at bounding box center [472, 243] width 727 height 22
click at [278, 246] on div "33,882 URLs found -25.53% Create alert Manage Columns Export as CSV" at bounding box center [472, 243] width 727 height 22
click at [275, 264] on div "Showing 1 to 50 of 33,882 entries Previous Next" at bounding box center [472, 267] width 727 height 11
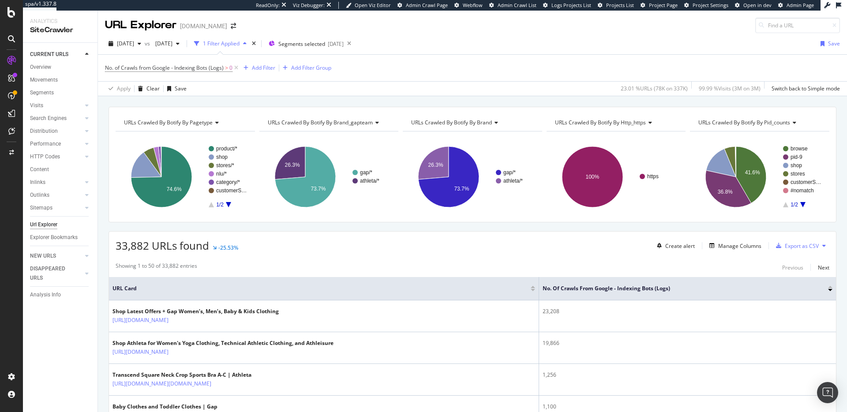
click at [340, 262] on div "Showing 1 to 50 of 33,882 entries Previous Next" at bounding box center [472, 267] width 727 height 11
click at [343, 263] on div "Showing 1 to 50 of 33,882 entries Previous Next" at bounding box center [472, 267] width 727 height 11
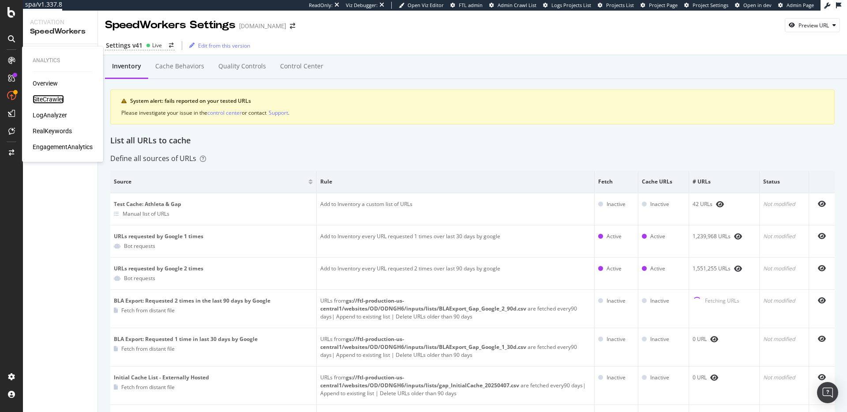
click at [44, 100] on div "SiteCrawler" at bounding box center [48, 99] width 31 height 9
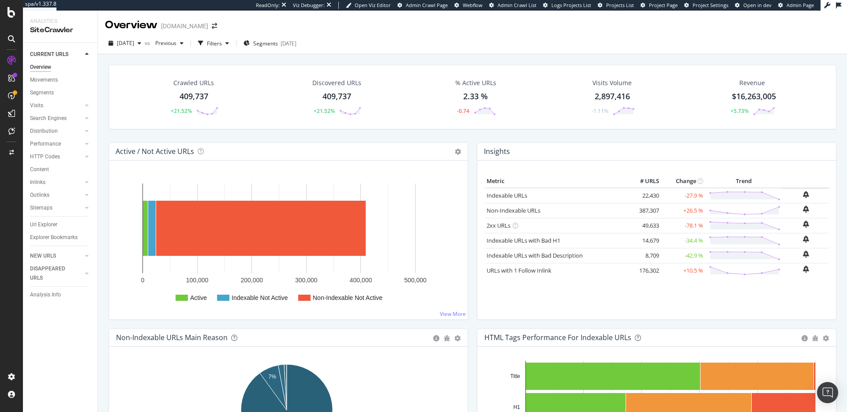
click at [309, 138] on div "Crawled URLs 409,737 +21.52% Discovered URLs 409,737 +21.52% % Active URLs 2.33…" at bounding box center [472, 104] width 736 height 78
click at [134, 41] on span "2025 Aug. 27th" at bounding box center [125, 42] width 17 height 7
click at [176, 44] on span "Previous" at bounding box center [164, 42] width 25 height 7
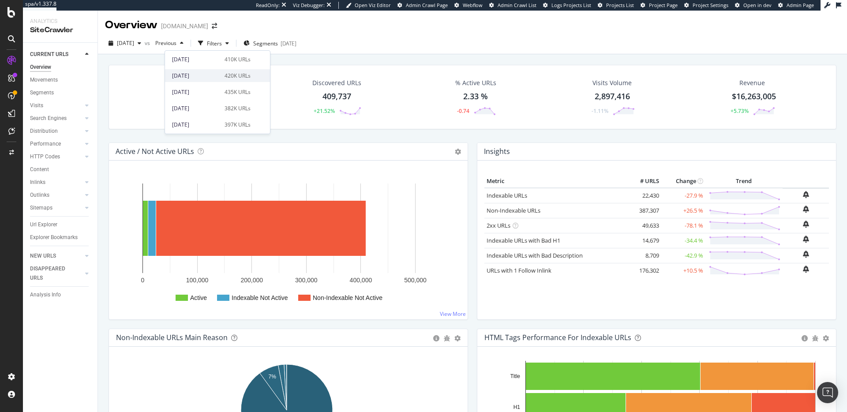
click at [209, 76] on div "2024 Mar. 27th" at bounding box center [195, 76] width 47 height 8
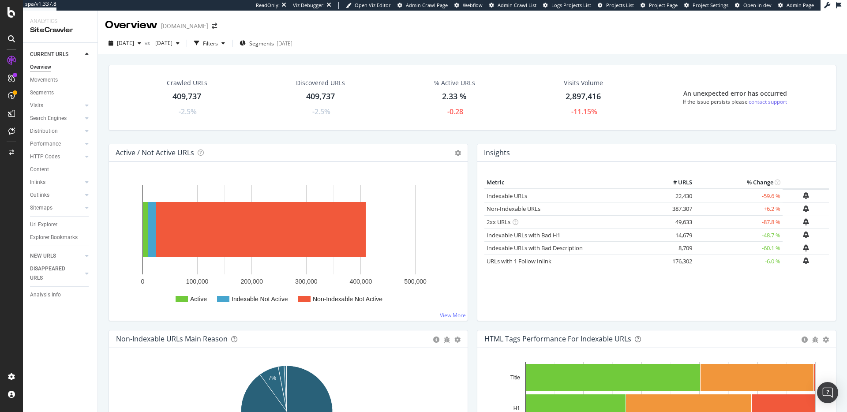
click at [261, 139] on div "Crawled URLs 409,737 -2.5% Discovered URLs 409,737 -2.5% % Active URLs 2.33 % -…" at bounding box center [472, 104] width 736 height 79
click at [760, 197] on td "-59.6 %" at bounding box center [738, 196] width 88 height 14
click at [531, 146] on div "Insights × Close Chart overview-insight-panel - API Requests List Area Type Req…" at bounding box center [656, 153] width 359 height 18
click at [172, 42] on span "2024 Mar. 27th" at bounding box center [162, 42] width 21 height 7
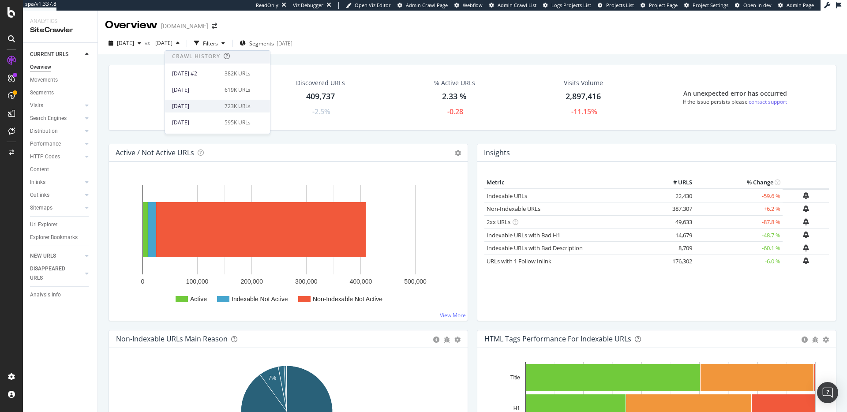
click at [209, 107] on div "2025 Apr. 16th" at bounding box center [195, 106] width 47 height 8
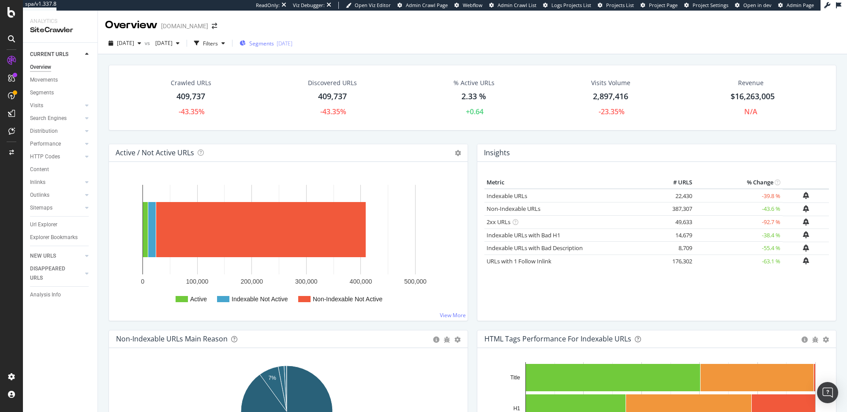
click at [290, 38] on div "Segments 2025-06-18" at bounding box center [265, 43] width 53 height 13
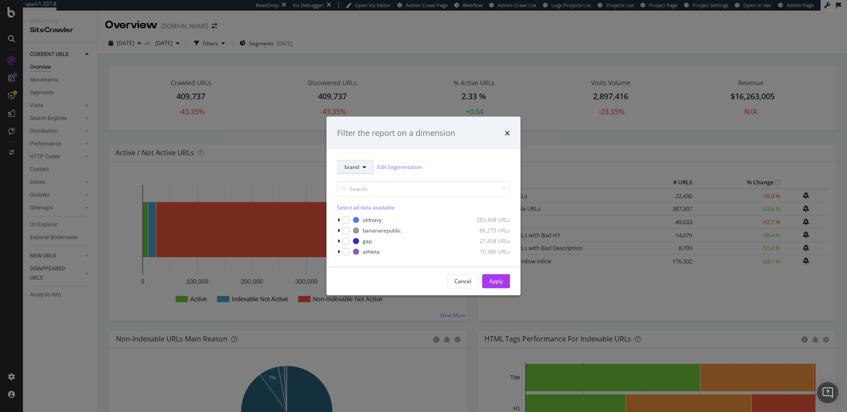
click at [366, 165] on icon "modal" at bounding box center [365, 166] width 4 height 5
click at [405, 68] on div "Filter the report on a dimension brand Edit Segmentation Select all data availa…" at bounding box center [423, 206] width 847 height 412
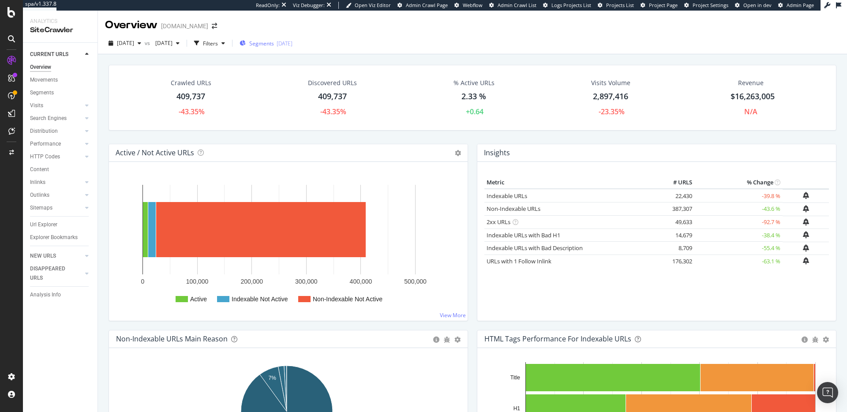
click at [274, 44] on span "Segments" at bounding box center [261, 43] width 25 height 7
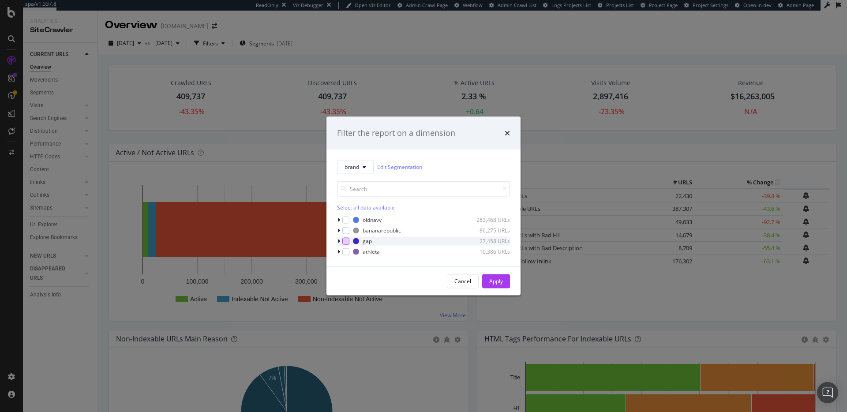
click at [344, 241] on div "modal" at bounding box center [345, 240] width 7 height 7
click at [344, 253] on div "modal" at bounding box center [345, 251] width 7 height 7
click at [495, 286] on div "Apply" at bounding box center [496, 280] width 14 height 13
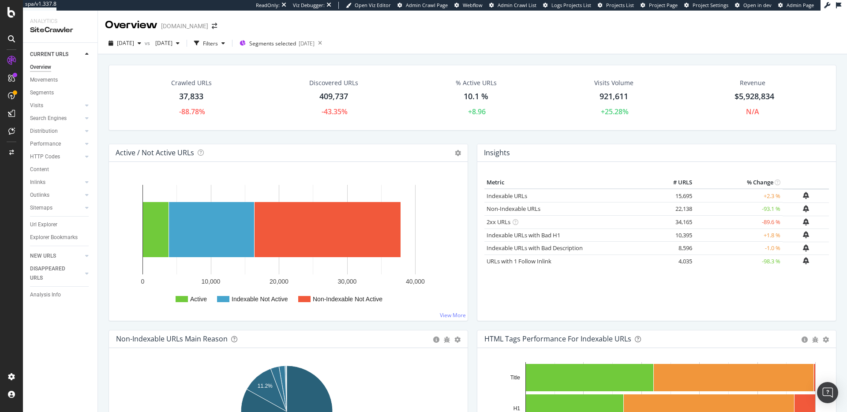
click at [264, 132] on div "Crawled URLs 37,833 -88.78% Discovered URLs 409,737 -43.35% % Active URLs 10.1 …" at bounding box center [472, 104] width 736 height 79
click at [265, 132] on div "Crawled URLs 37,833 -88.78% Discovered URLs 409,737 -43.35% % Active URLs 10.1 …" at bounding box center [472, 104] width 736 height 79
click at [57, 116] on div "LogAnalyzer" at bounding box center [50, 115] width 34 height 9
click at [286, 144] on div "Active / Not Active URLs Chart (by Value) Chart (by Percentage) Table Expand Ex…" at bounding box center [288, 153] width 359 height 18
click at [282, 137] on div "Crawled URLs 37,833 -88.78% Discovered URLs 409,737 -43.35% % Active URLs 10.1 …" at bounding box center [472, 104] width 736 height 79
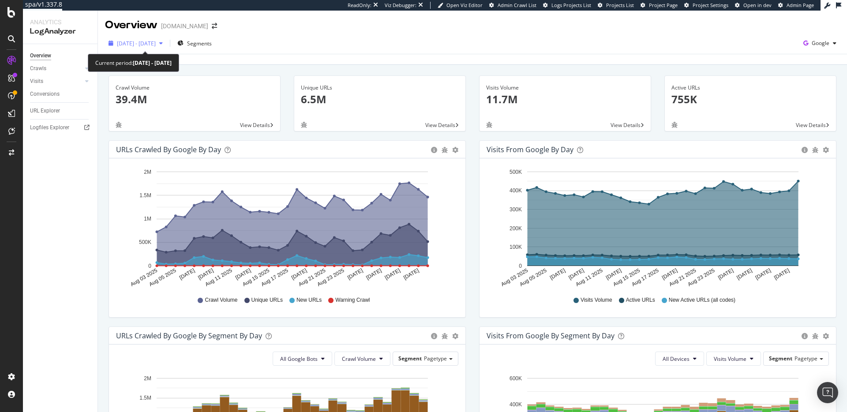
click at [156, 42] on span "[DATE] - [DATE]" at bounding box center [136, 43] width 39 height 7
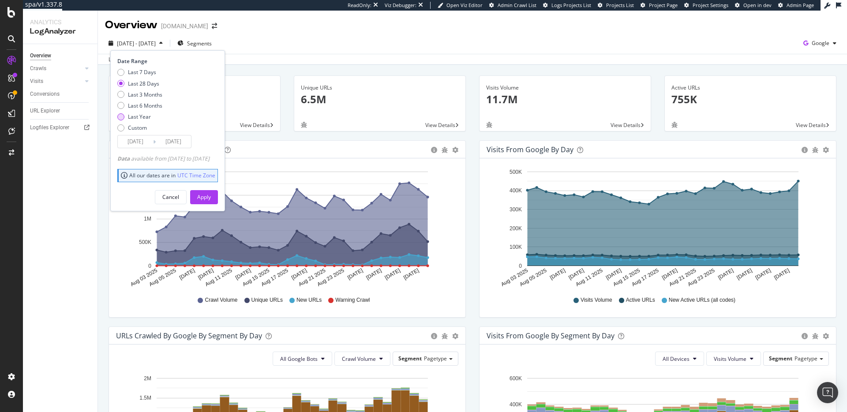
click at [144, 115] on div "Last Year" at bounding box center [139, 116] width 23 height 7
type input "[DATE]"
click at [211, 192] on div "Apply" at bounding box center [204, 197] width 14 height 13
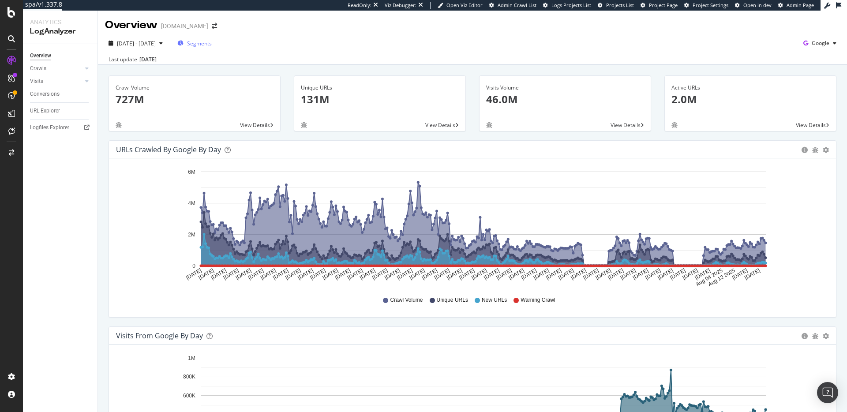
click at [212, 41] on span "Segments" at bounding box center [199, 43] width 25 height 7
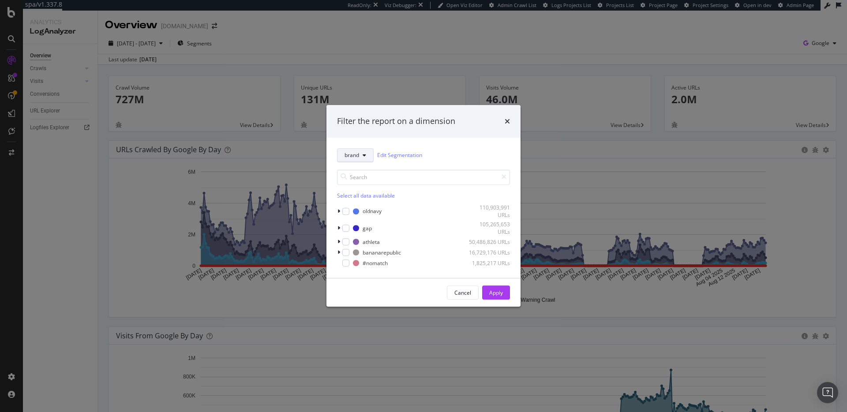
click at [364, 154] on icon "modal" at bounding box center [365, 155] width 4 height 5
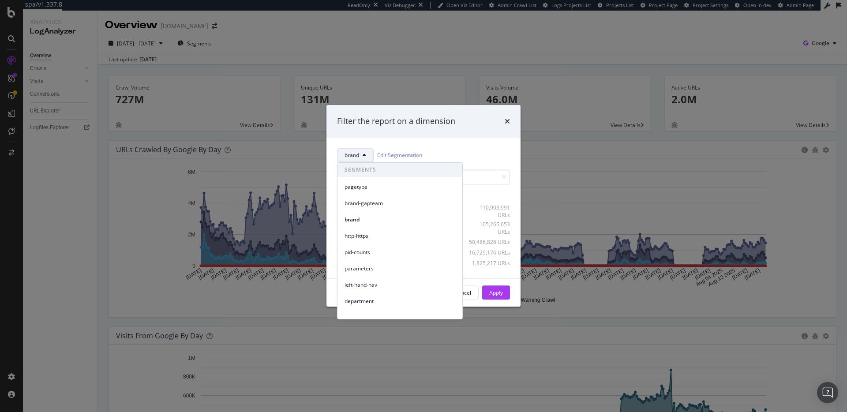
click at [364, 154] on icon "modal" at bounding box center [365, 155] width 4 height 5
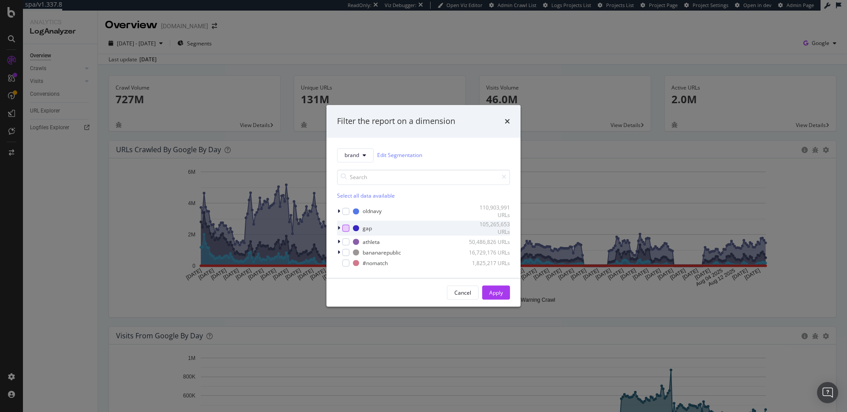
click at [344, 228] on div "modal" at bounding box center [345, 228] width 7 height 7
click at [346, 241] on div "modal" at bounding box center [345, 242] width 7 height 7
click at [509, 297] on button "Apply" at bounding box center [496, 293] width 28 height 14
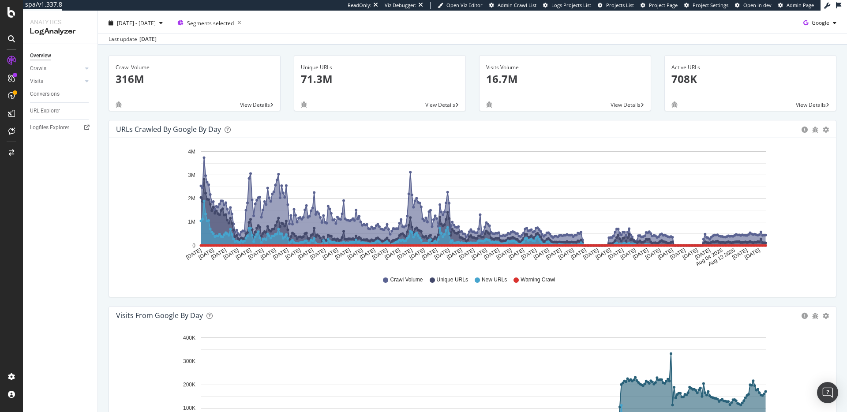
scroll to position [20, 0]
click at [385, 281] on icon at bounding box center [385, 280] width 5 height 5
click at [430, 281] on icon at bounding box center [432, 280] width 5 height 5
click at [493, 303] on div "URLs Crawled by Google by day Area Table Hold CMD (⌘) while clicking to filter …" at bounding box center [472, 213] width 741 height 186
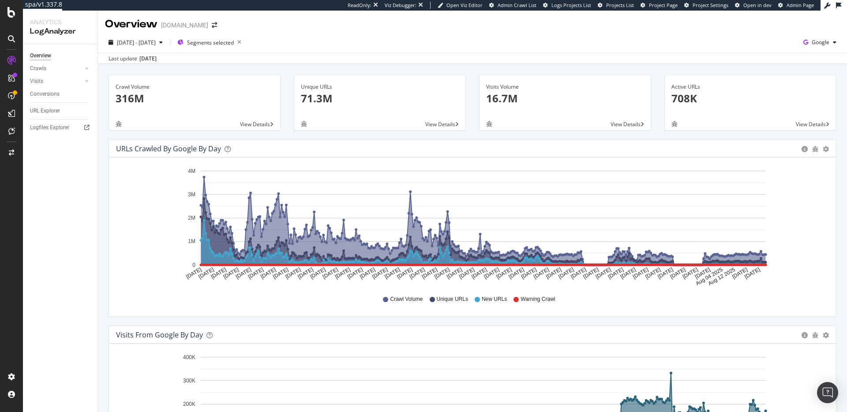
scroll to position [0, 0]
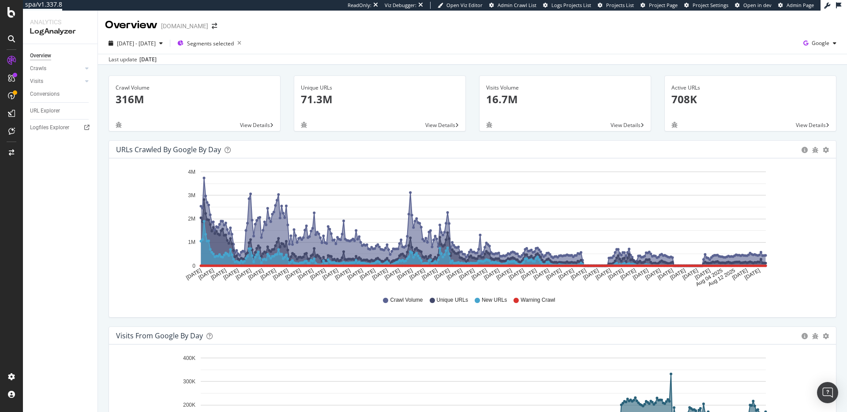
click at [288, 132] on div "Unique URLs 71.3M View Details" at bounding box center [379, 107] width 185 height 65
click at [287, 132] on div "Unique URLs 71.3M View Details" at bounding box center [379, 107] width 185 height 65
